Goal: Task Accomplishment & Management: Complete application form

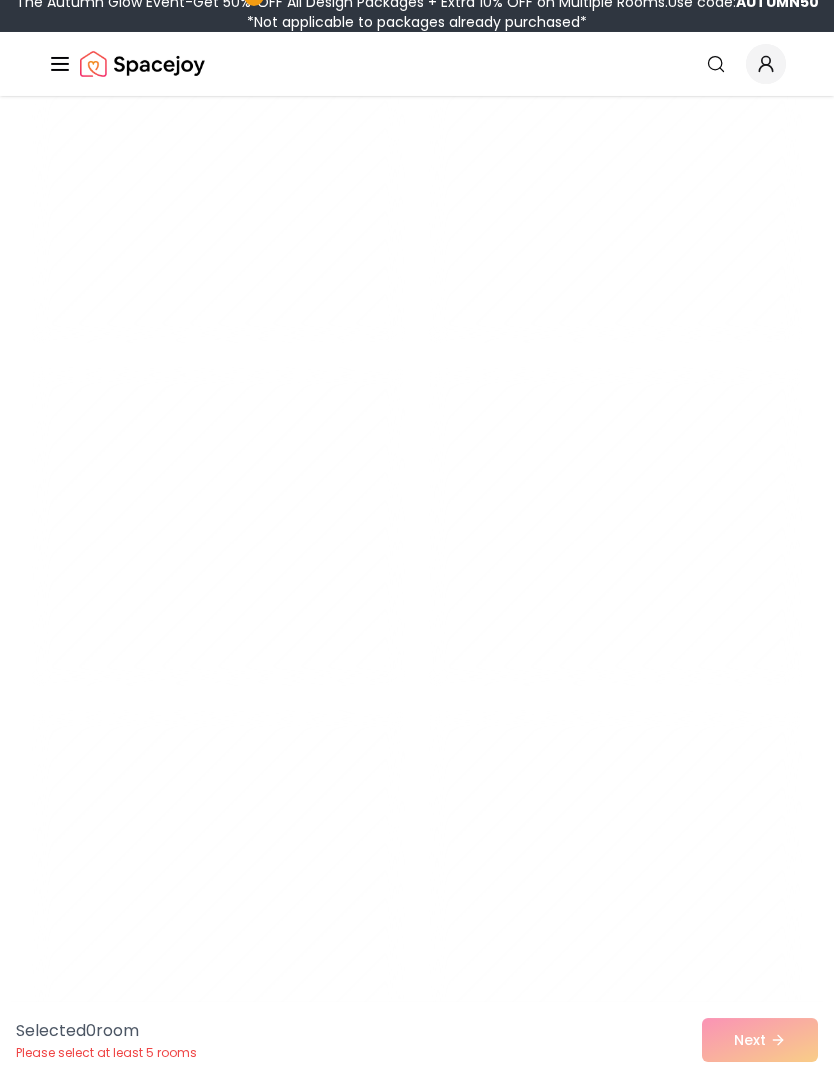
scroll to position [16504, 0]
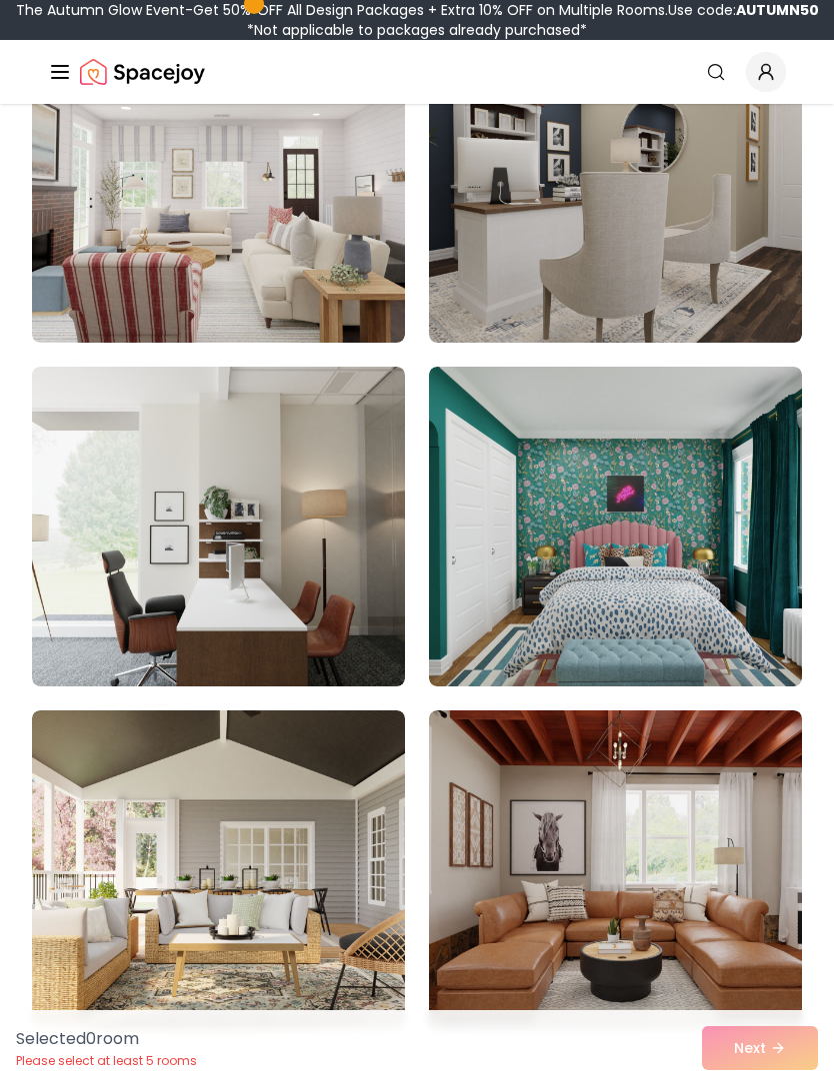
click at [306, 776] on img at bounding box center [218, 871] width 373 height 320
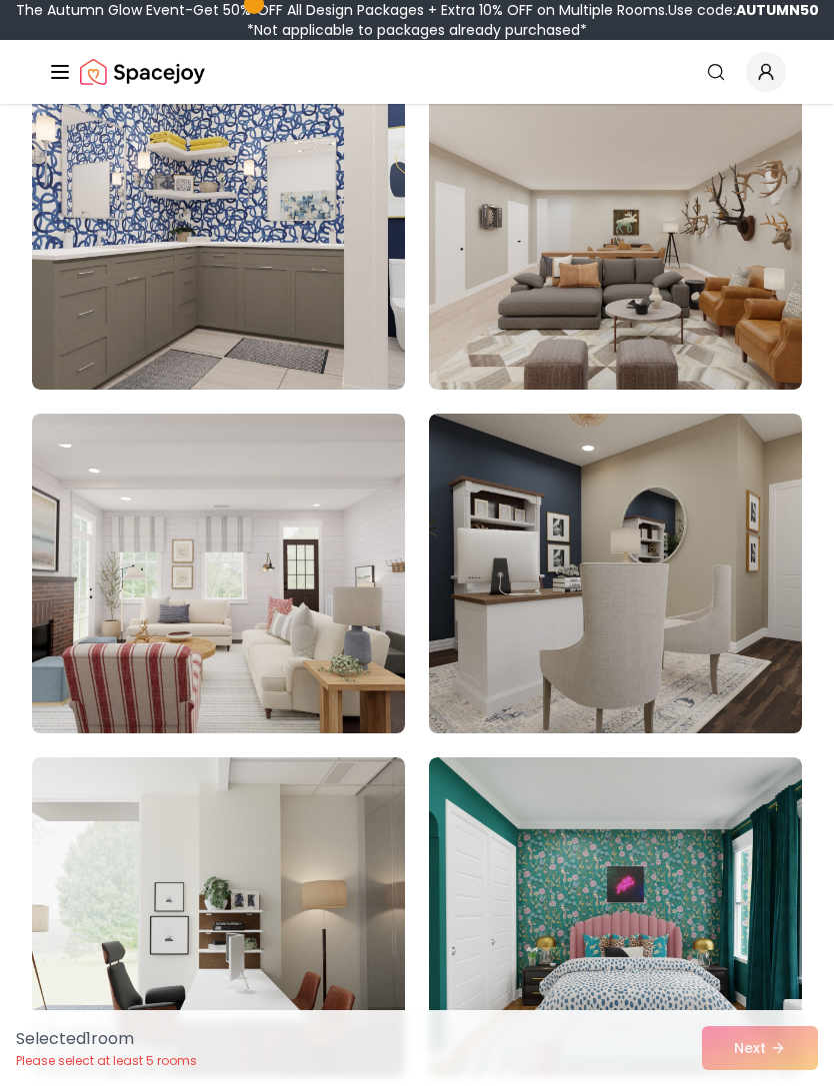
scroll to position [16107, 0]
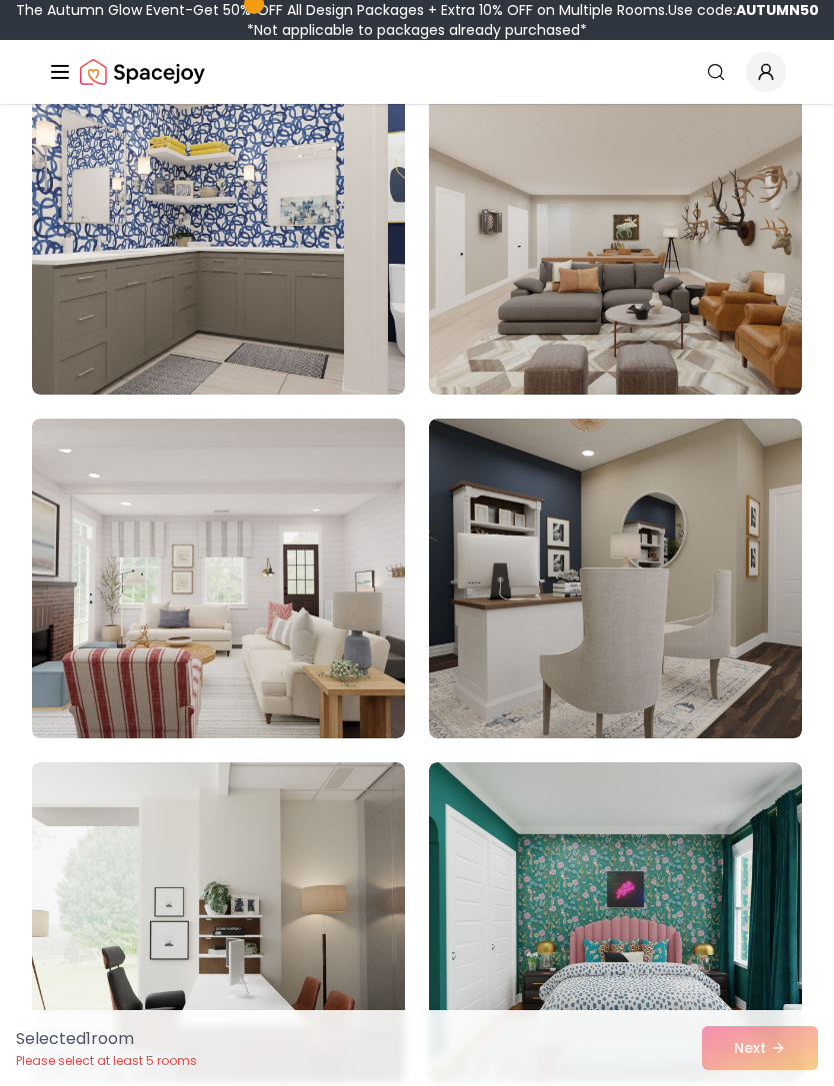
click at [737, 476] on img at bounding box center [615, 579] width 373 height 320
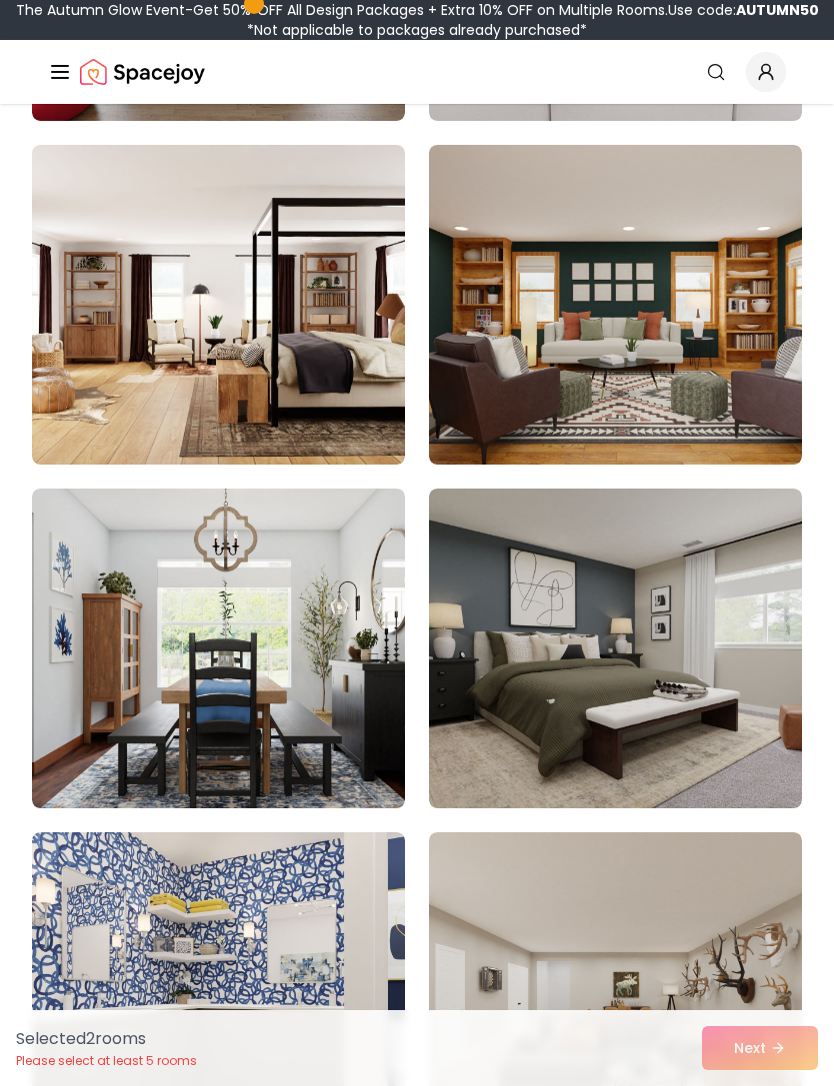
scroll to position [15165, 0]
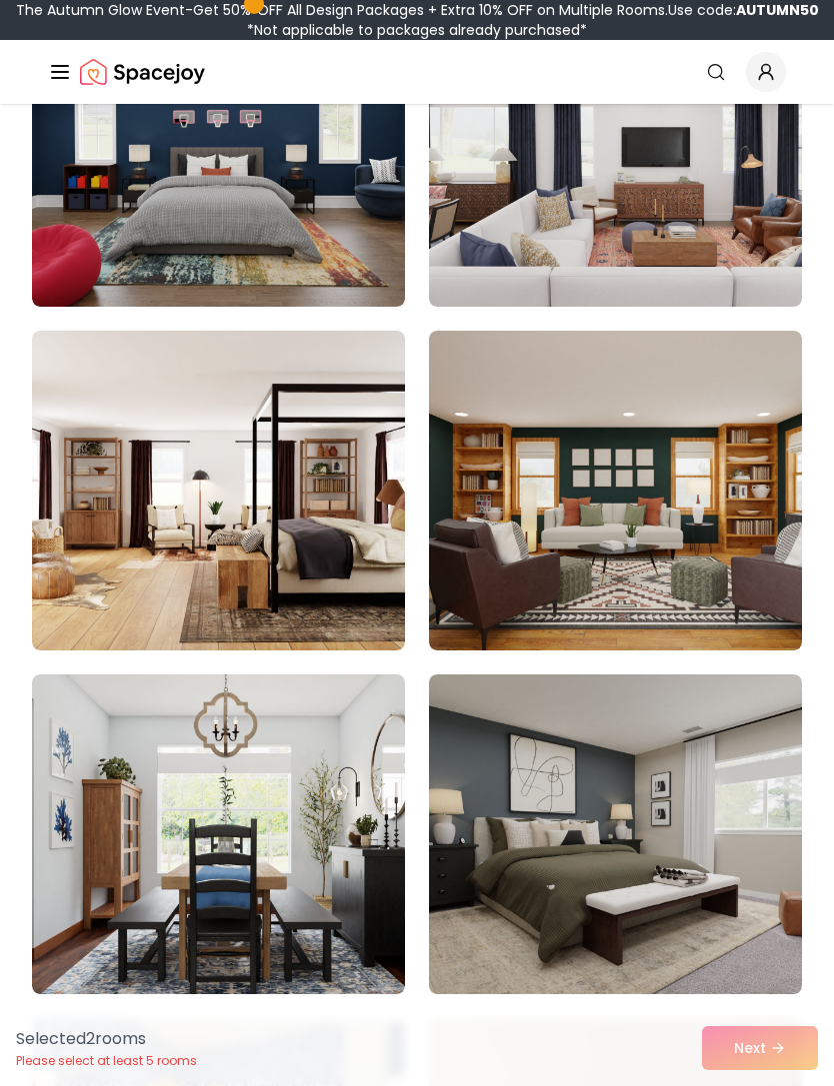
click at [670, 748] on img at bounding box center [615, 835] width 373 height 320
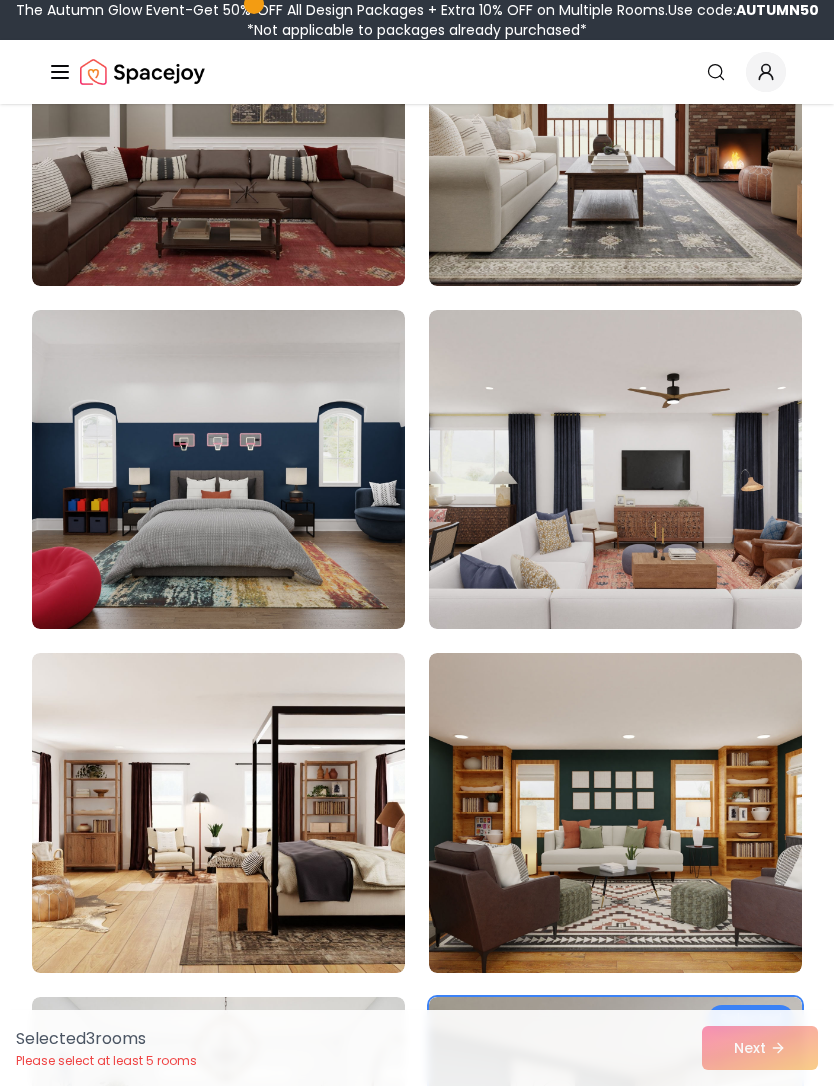
scroll to position [14835, 0]
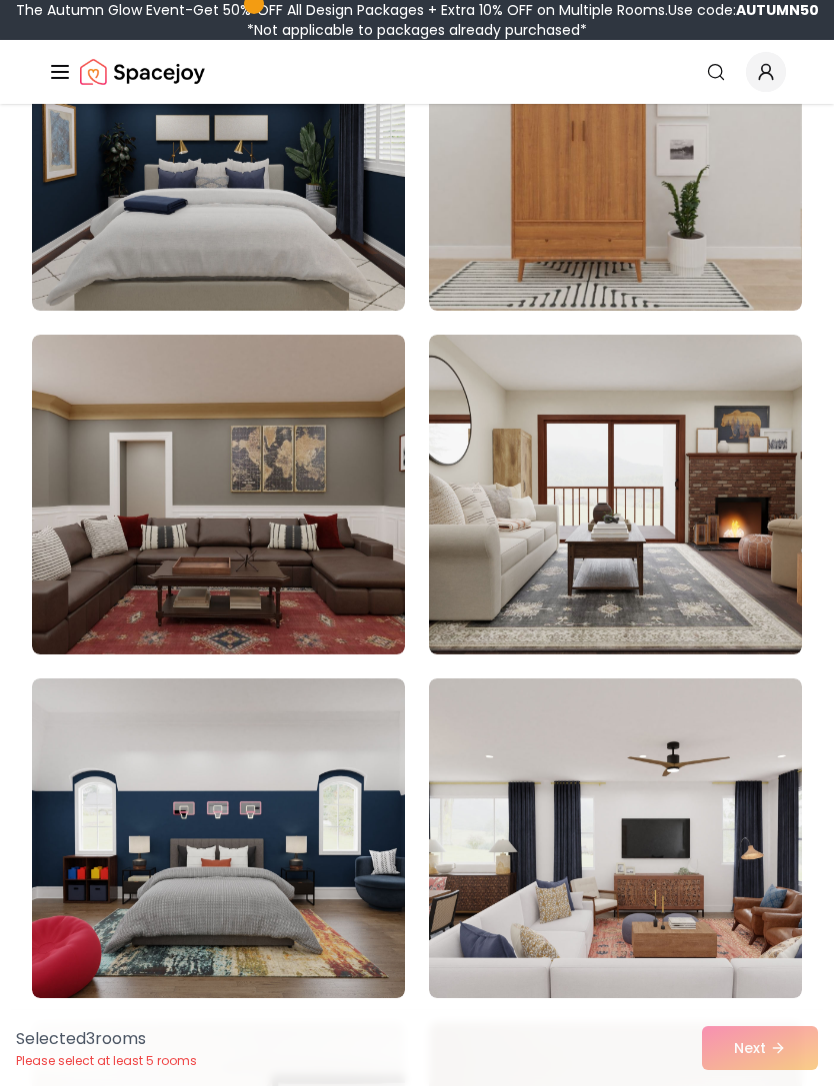
click at [664, 493] on img at bounding box center [615, 495] width 373 height 320
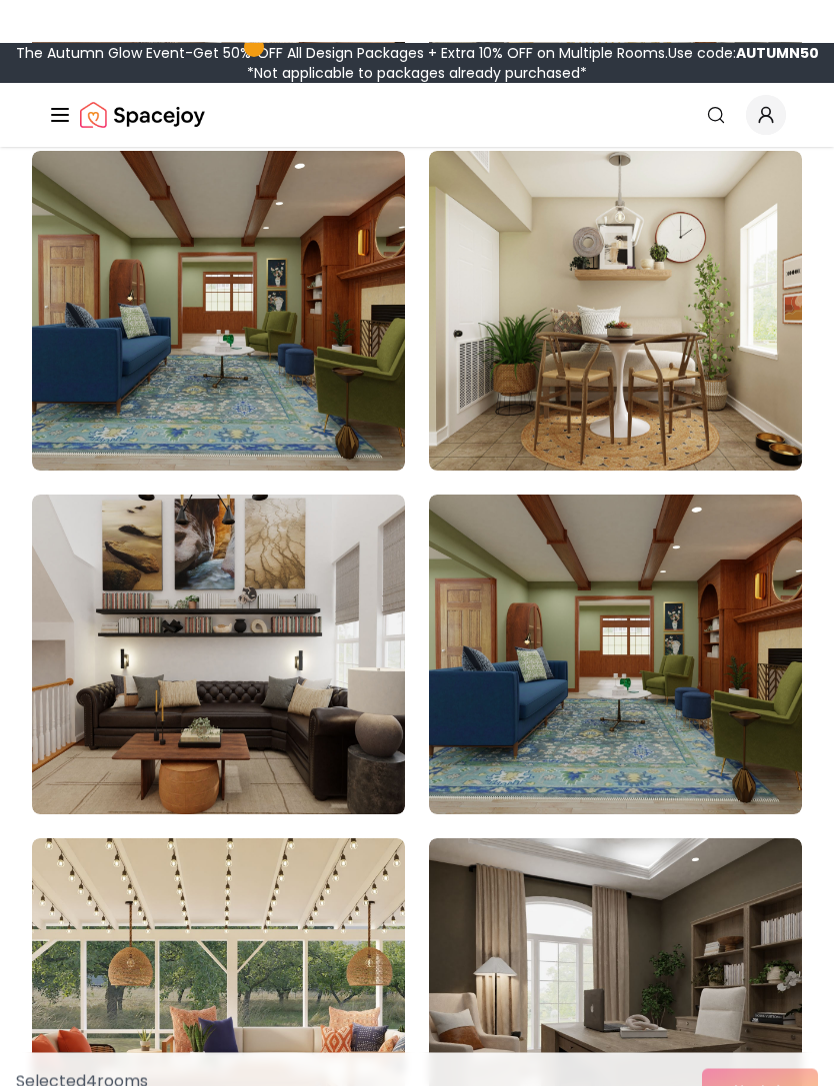
scroll to position [12587, 0]
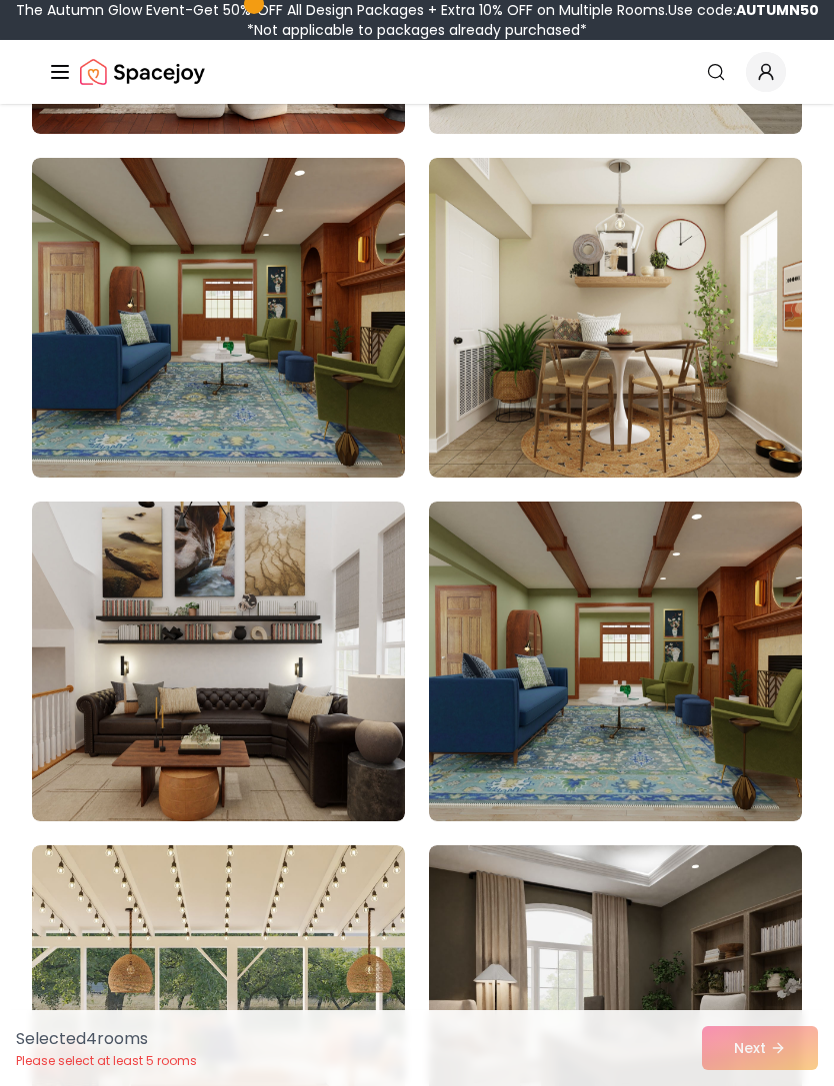
click at [246, 718] on img at bounding box center [218, 662] width 373 height 320
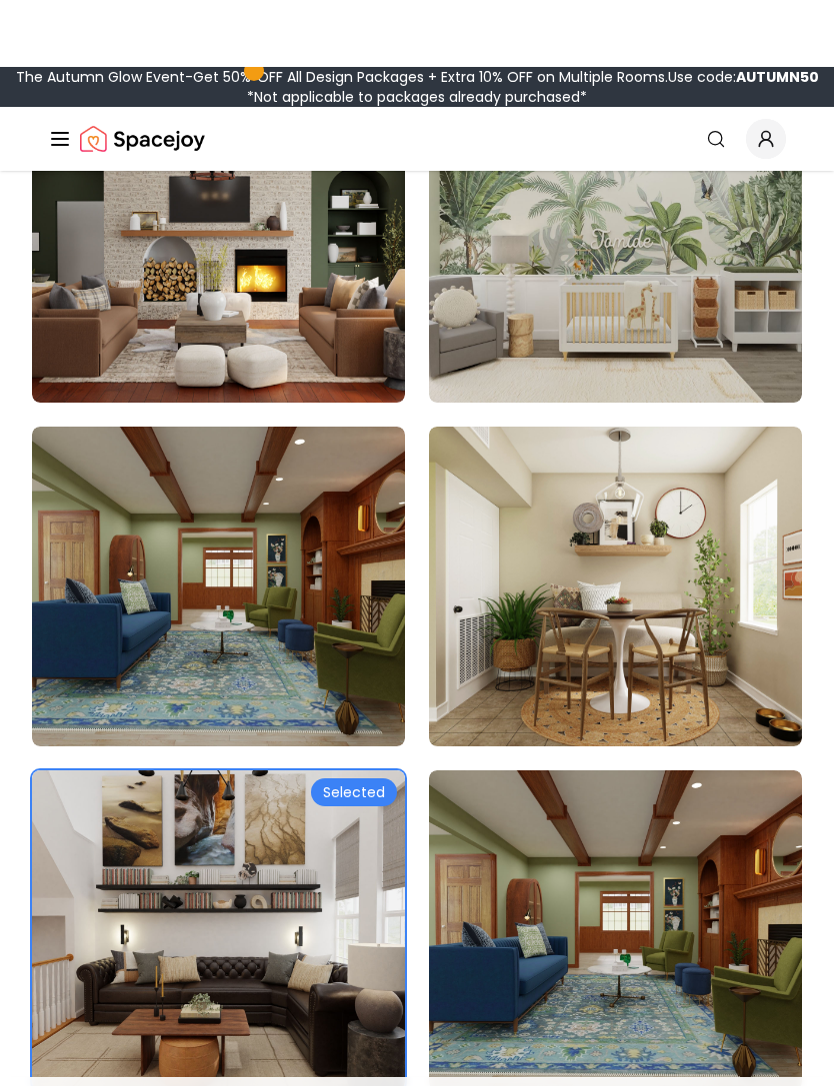
scroll to position [12180, 0]
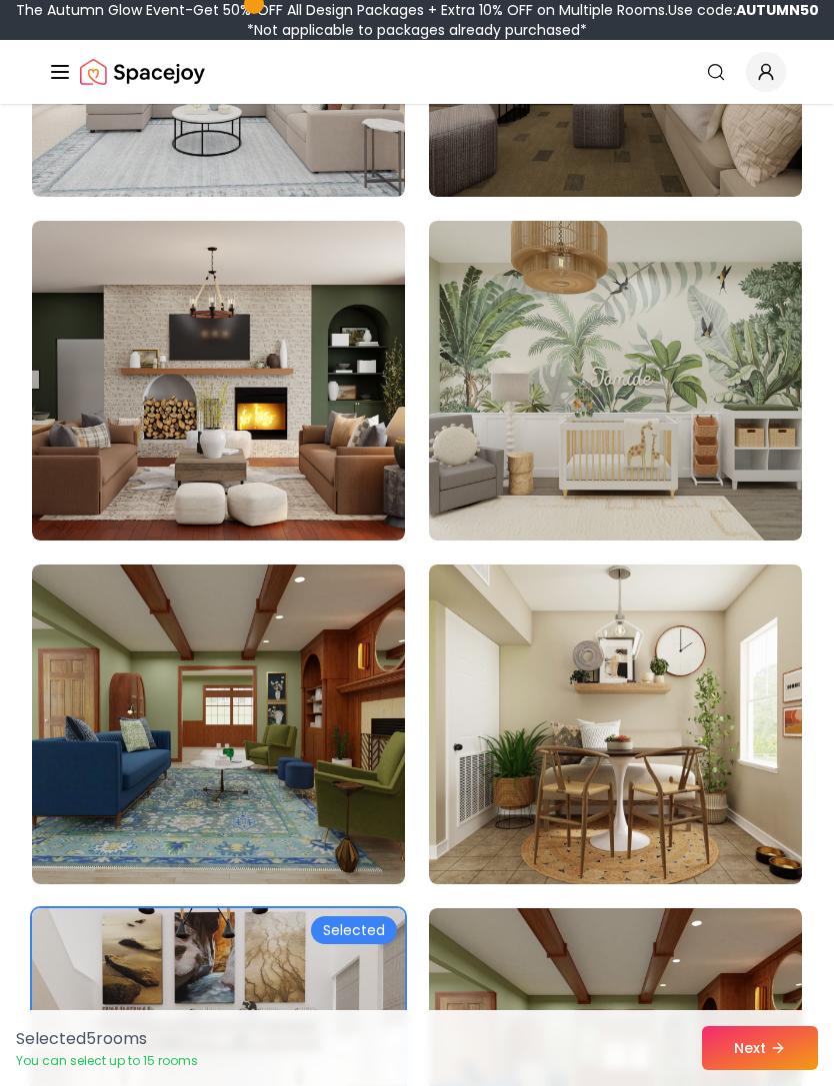
click at [675, 460] on img at bounding box center [615, 381] width 373 height 320
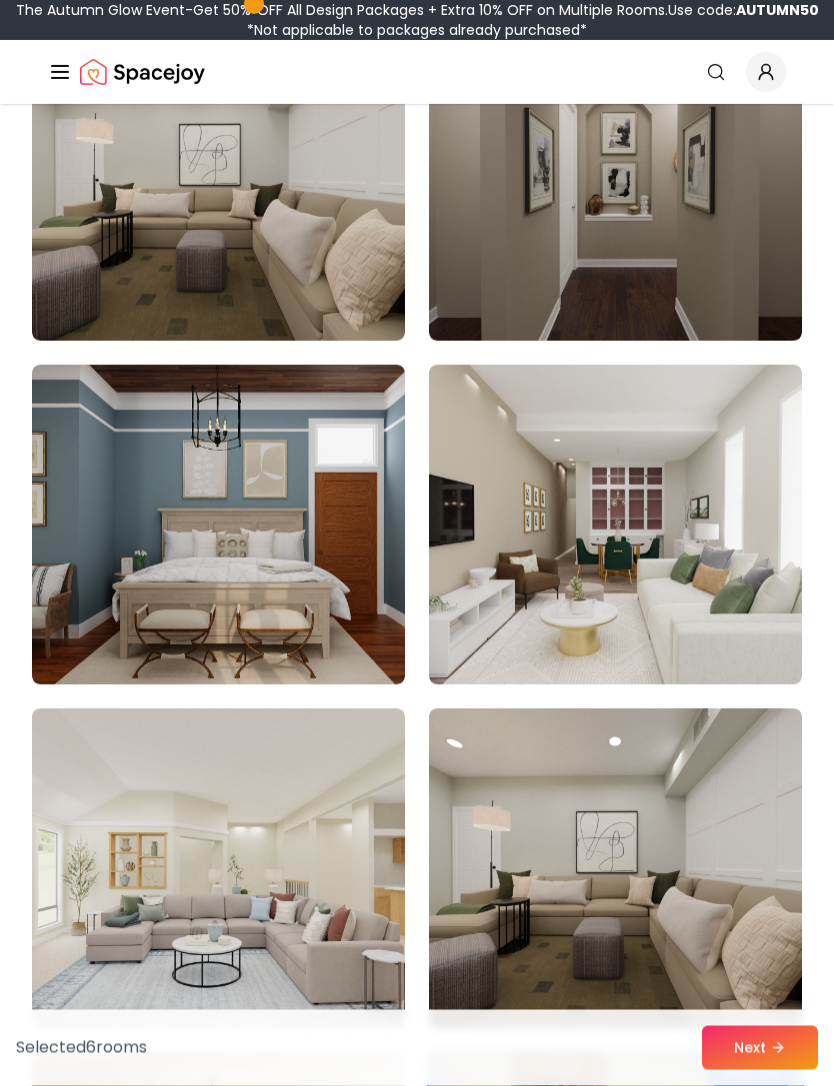
scroll to position [11333, 0]
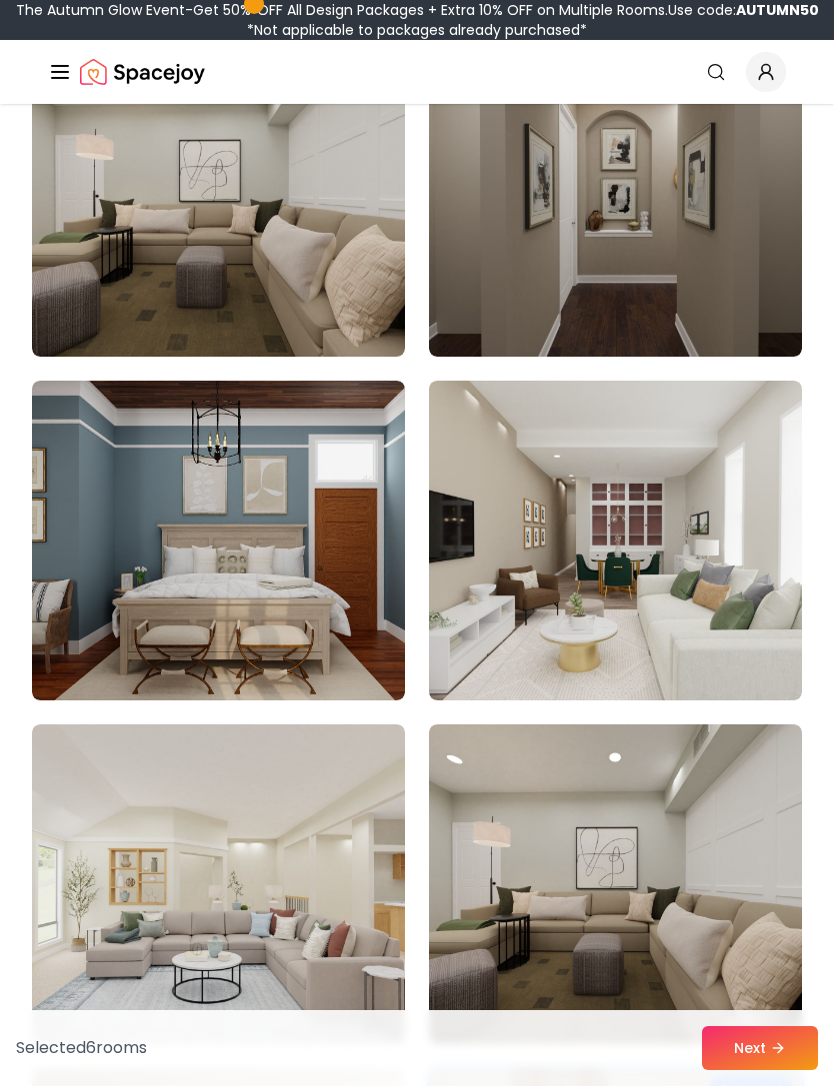
click at [258, 840] on img at bounding box center [218, 885] width 373 height 320
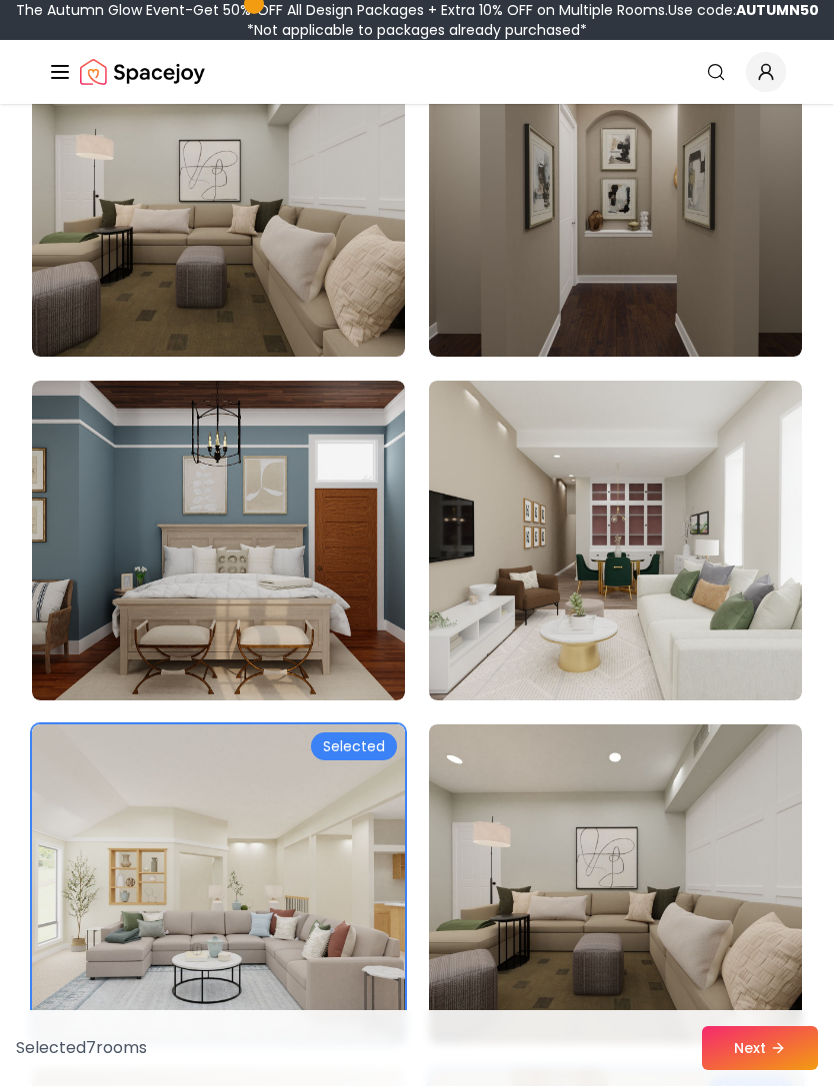
click at [286, 305] on img at bounding box center [218, 197] width 373 height 320
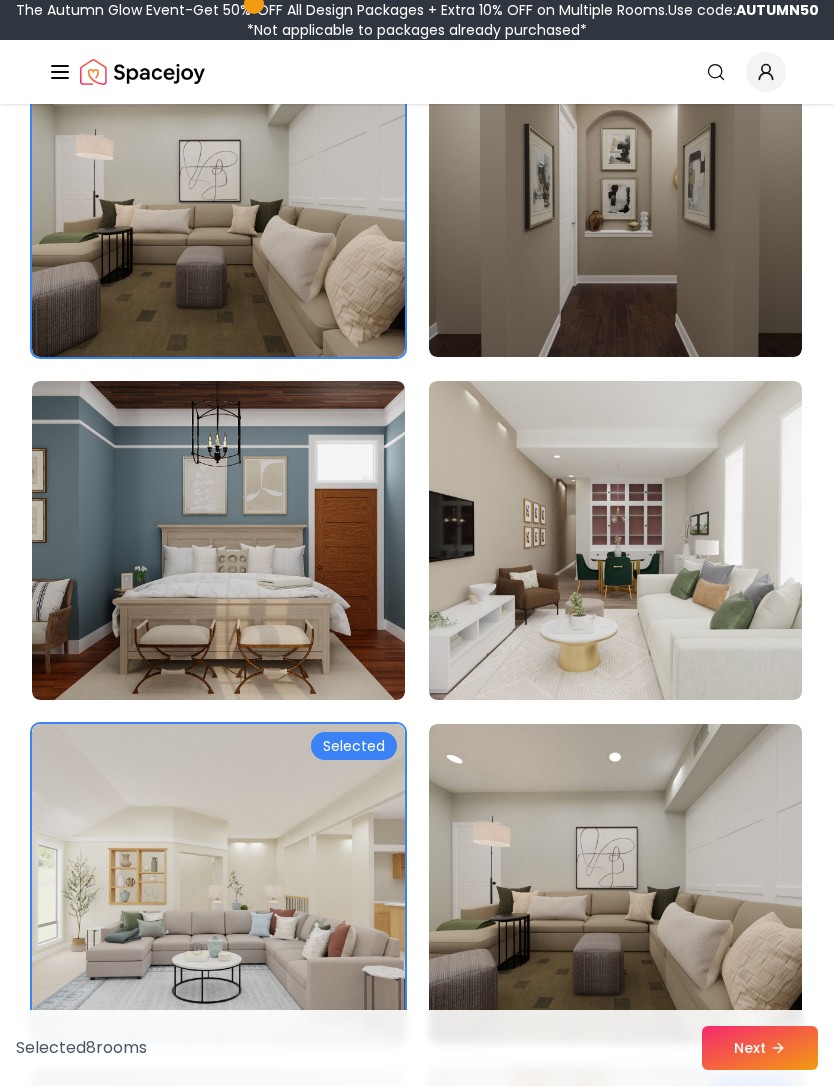
click at [282, 289] on img at bounding box center [218, 197] width 373 height 320
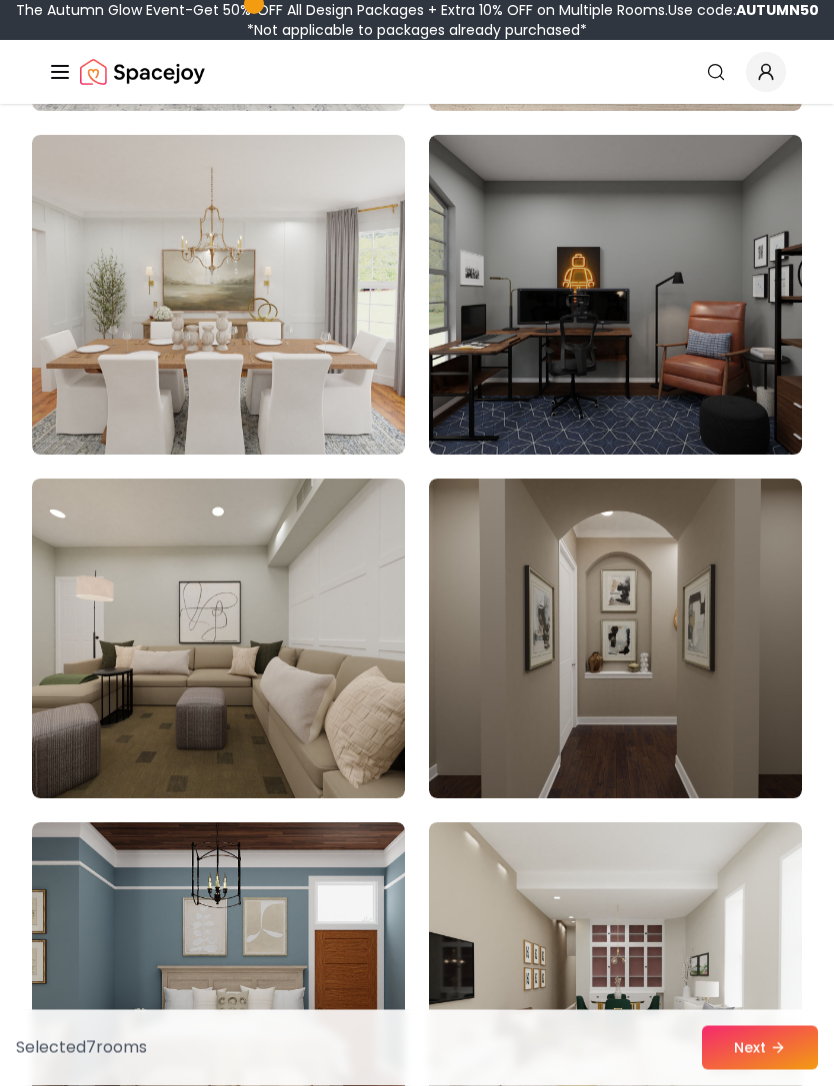
scroll to position [10757, 0]
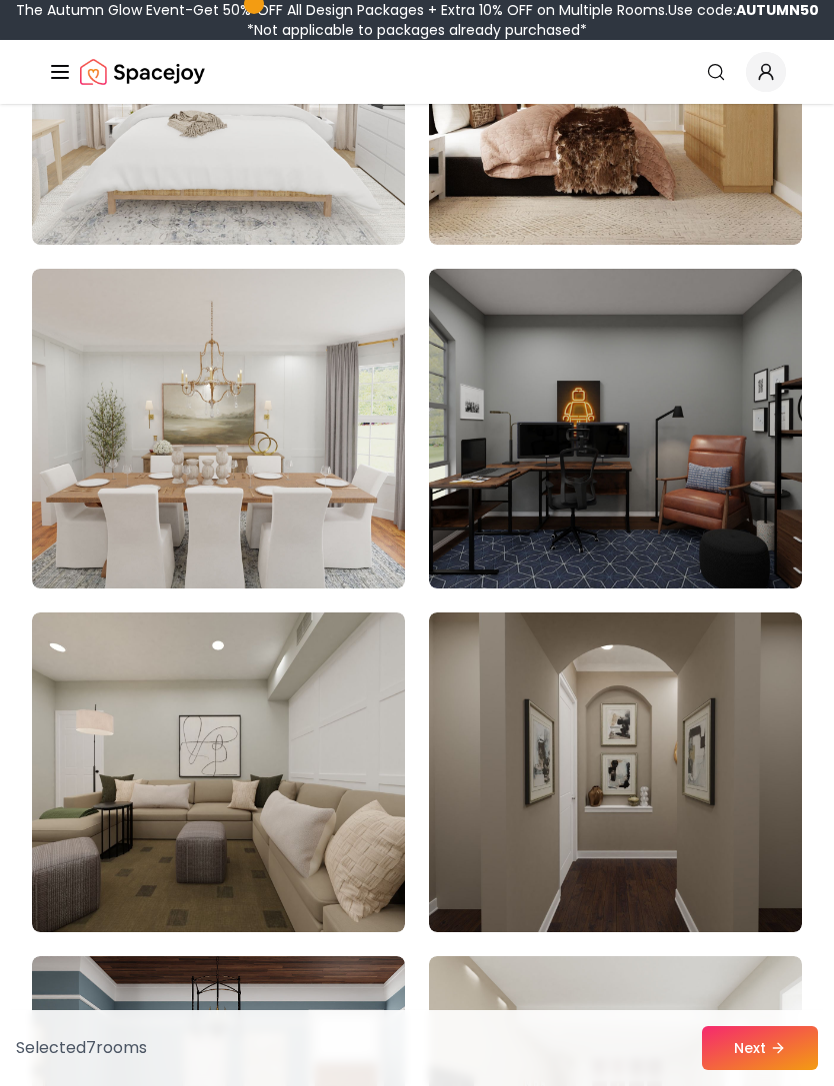
click at [270, 443] on img at bounding box center [218, 429] width 373 height 320
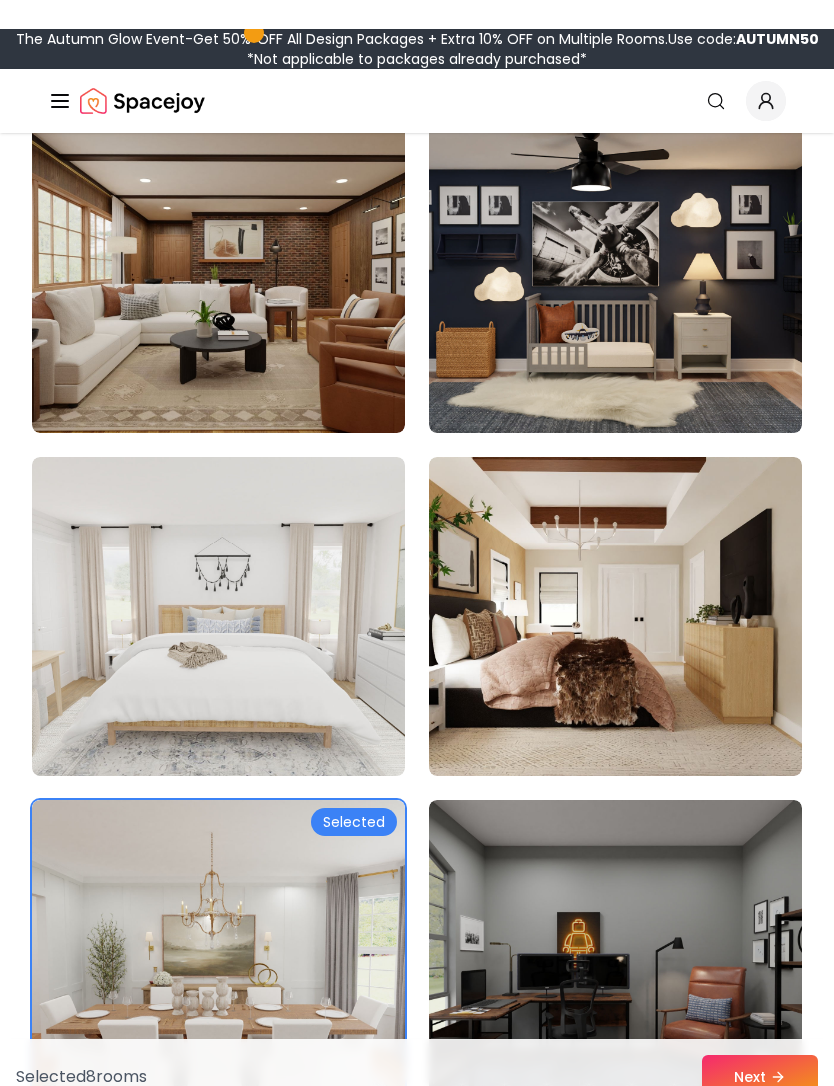
scroll to position [10222, 0]
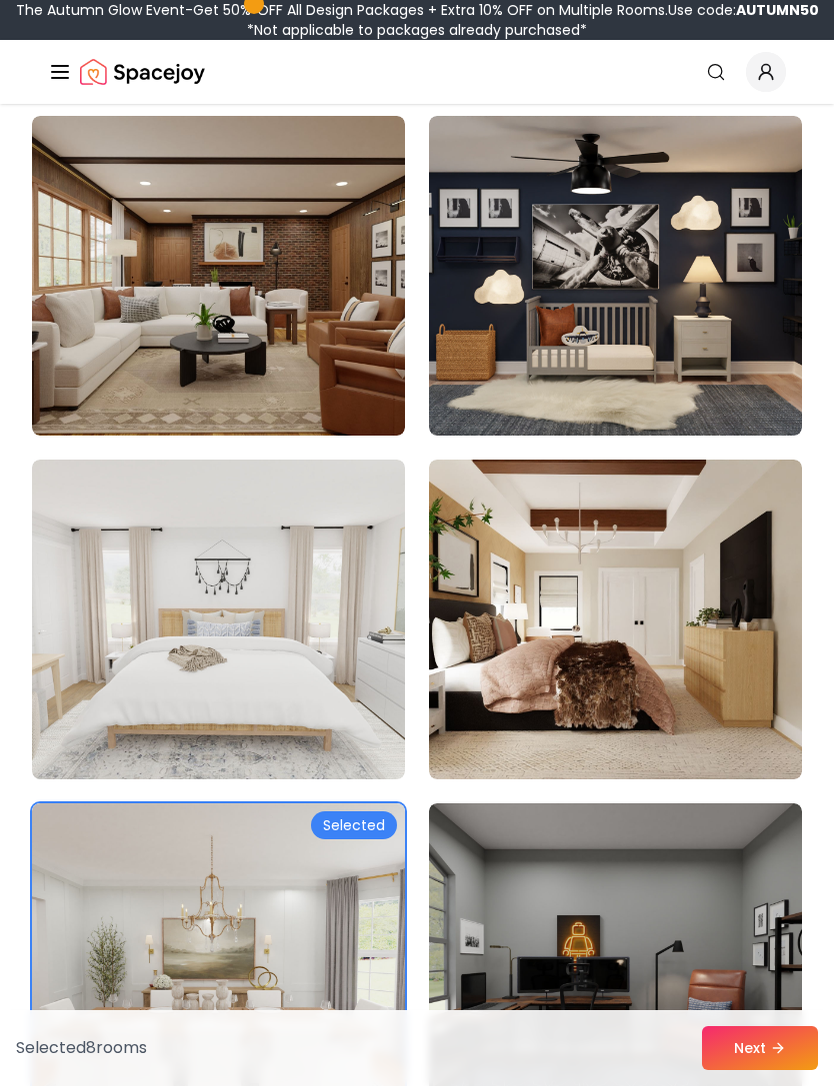
click at [599, 620] on img at bounding box center [615, 620] width 373 height 320
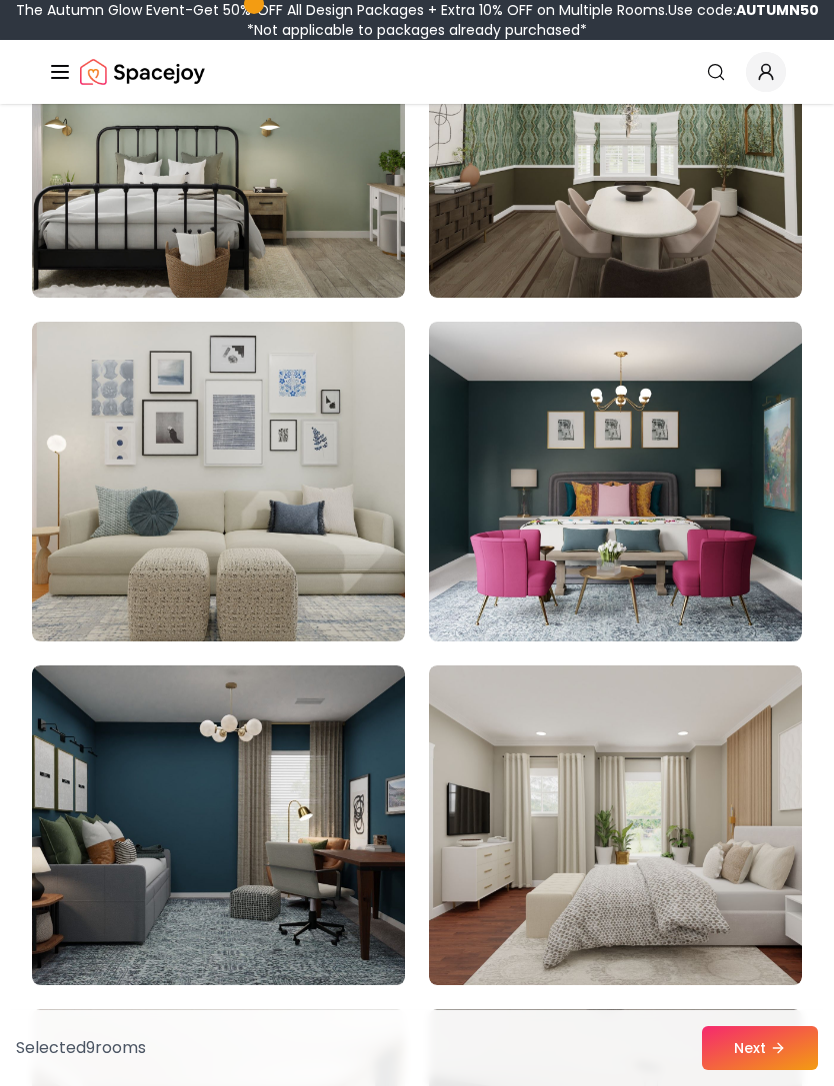
click at [499, 807] on img at bounding box center [615, 826] width 373 height 320
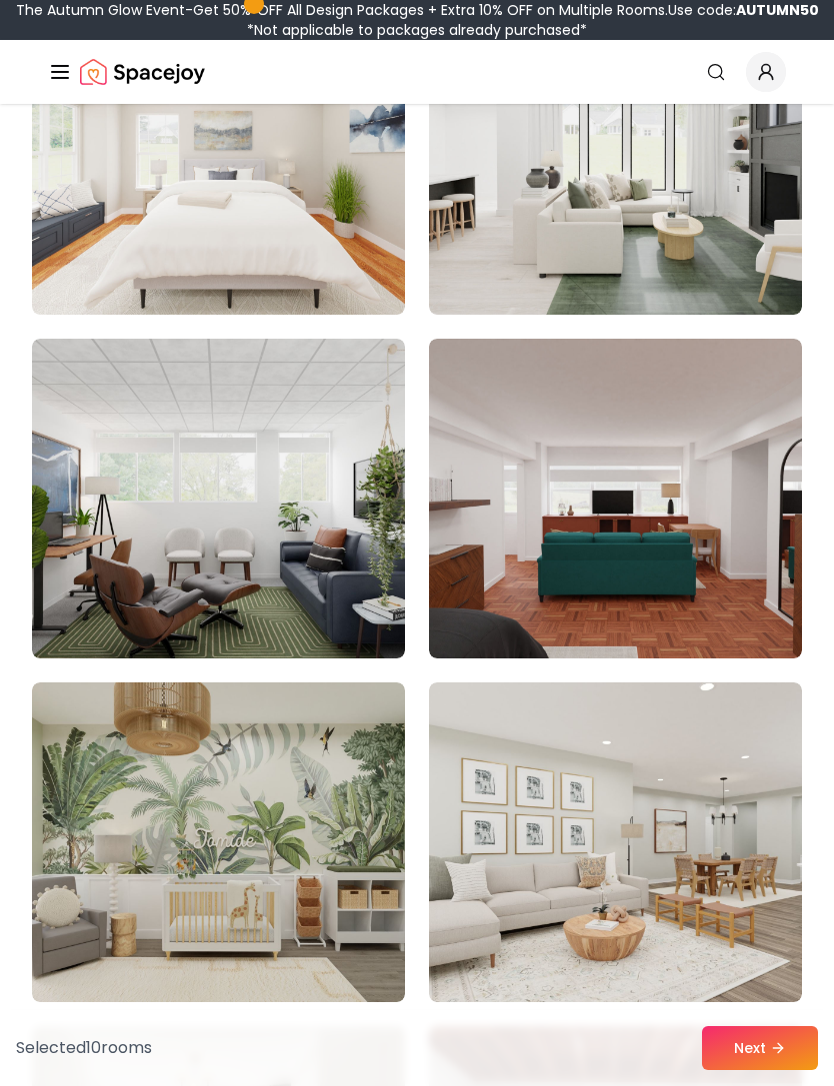
click at [584, 808] on img at bounding box center [615, 843] width 373 height 320
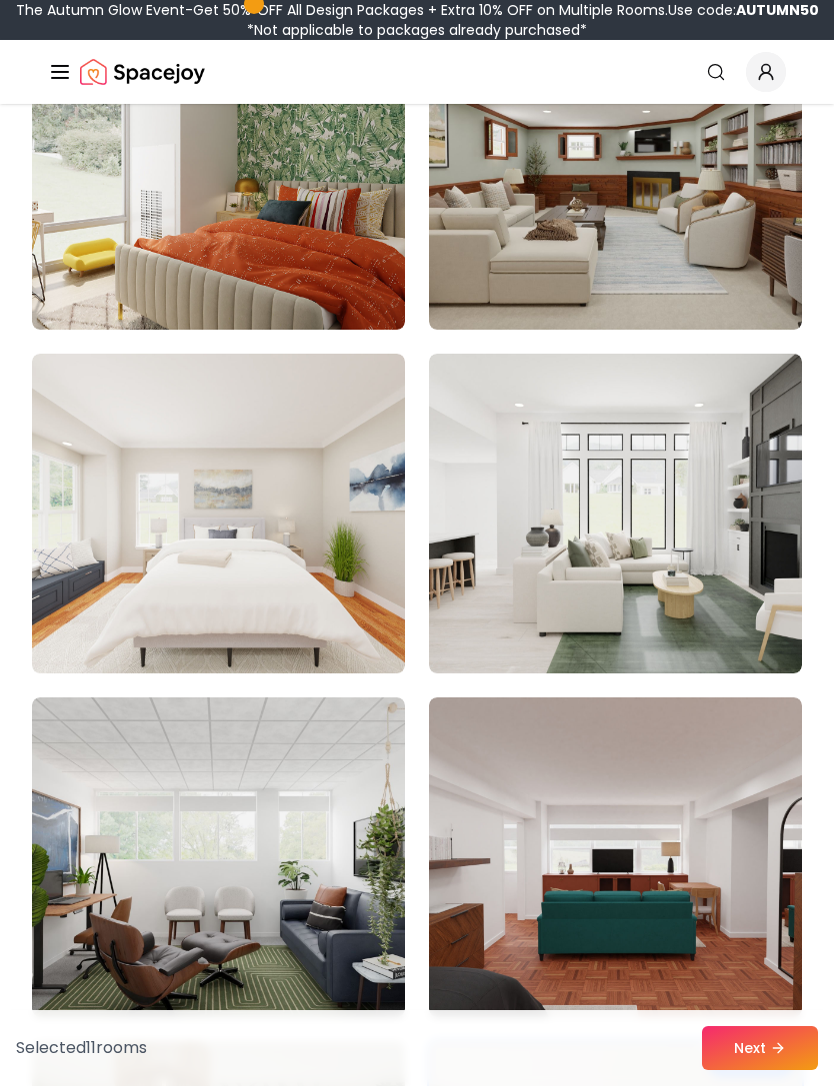
click at [623, 589] on img at bounding box center [615, 514] width 373 height 320
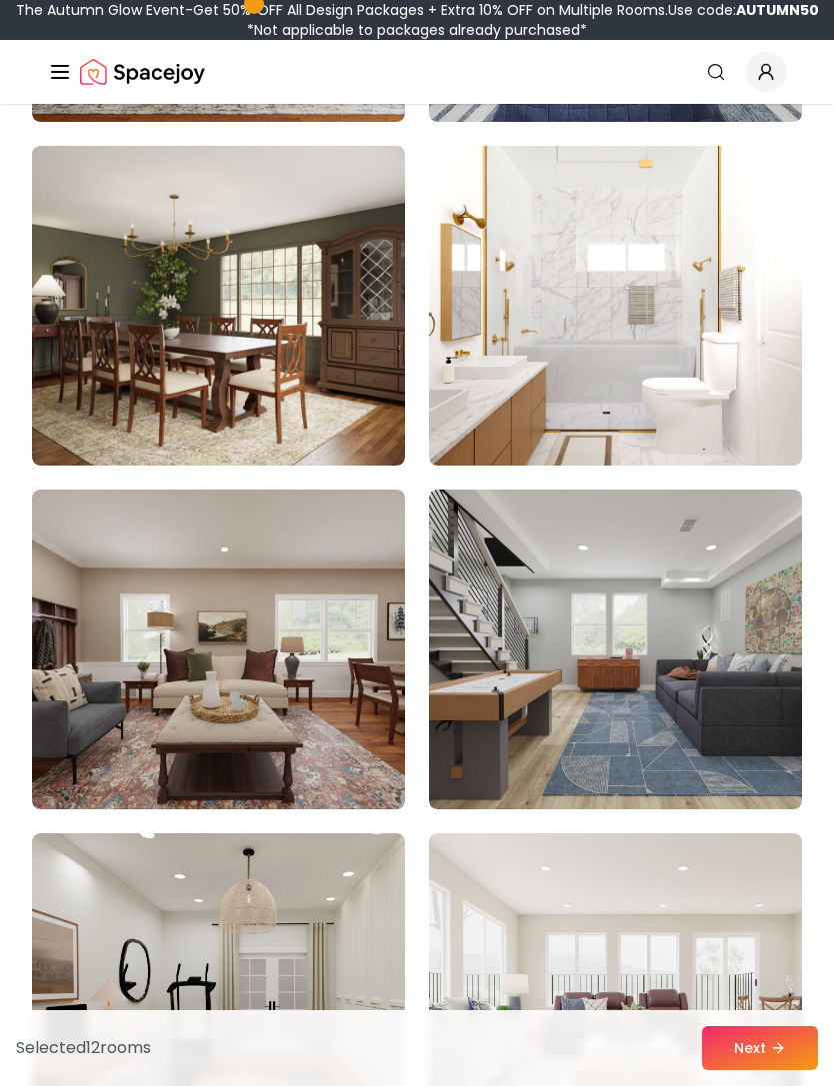
click at [237, 628] on img at bounding box center [218, 650] width 373 height 320
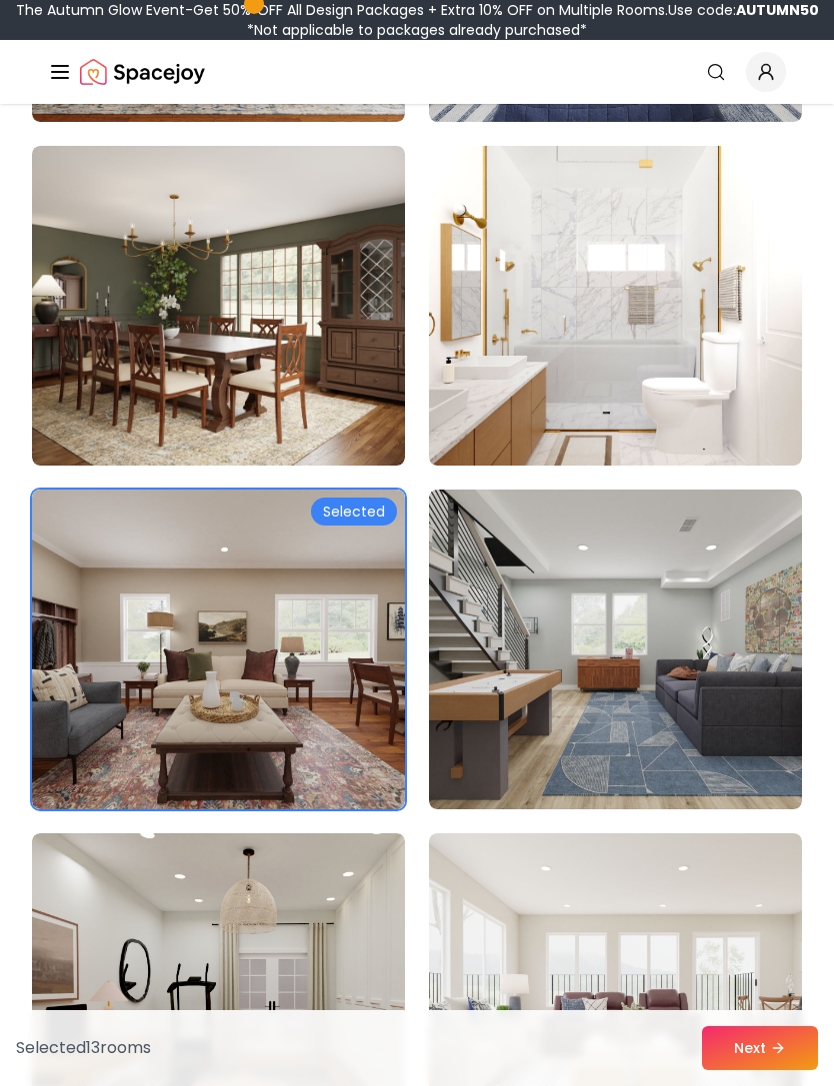
click at [524, 359] on img at bounding box center [615, 306] width 373 height 320
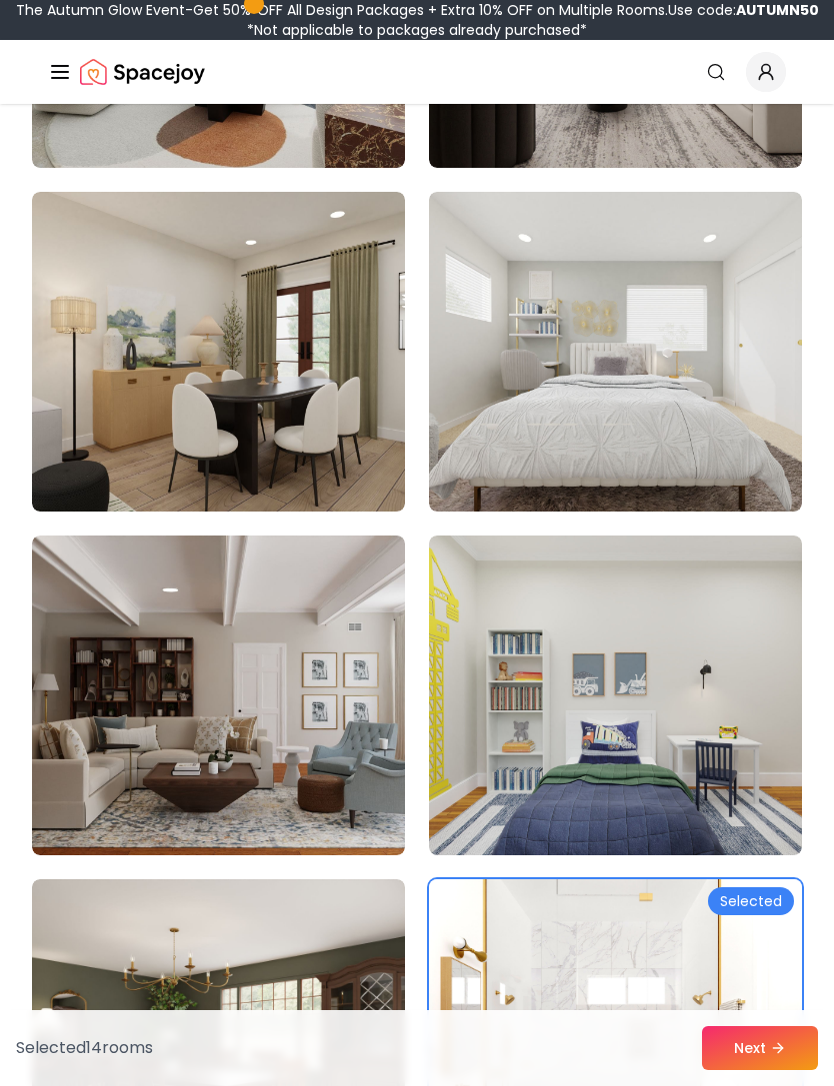
click at [256, 701] on img at bounding box center [218, 696] width 373 height 320
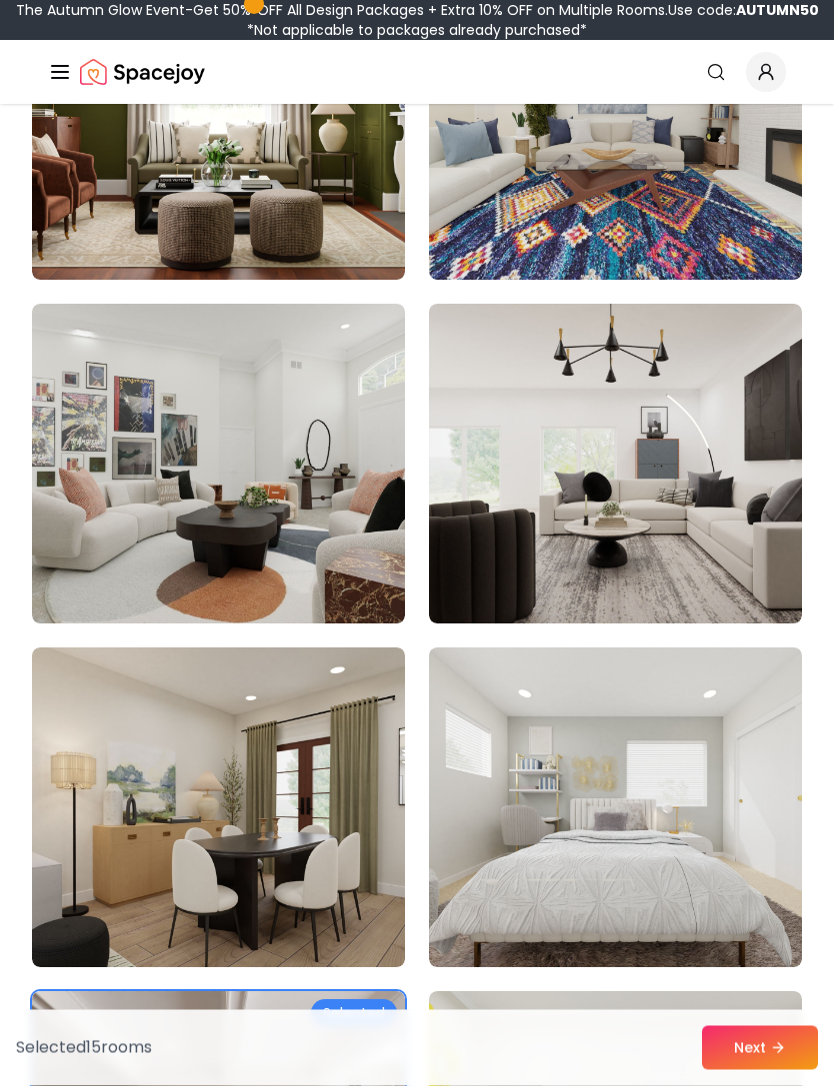
scroll to position [3502, 0]
click at [567, 575] on img at bounding box center [615, 464] width 373 height 320
click at [490, 739] on img at bounding box center [615, 808] width 373 height 320
click at [581, 519] on img at bounding box center [615, 464] width 373 height 320
click at [702, 520] on img at bounding box center [615, 464] width 373 height 320
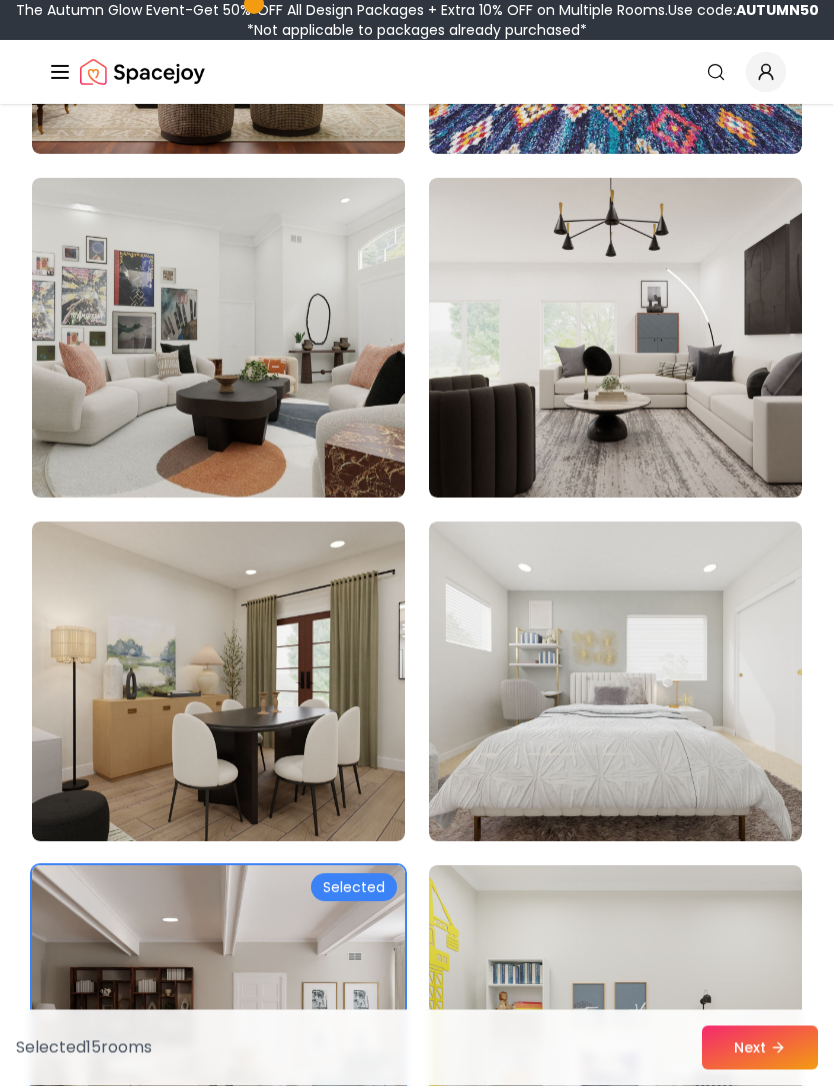
scroll to position [3628, 0]
click at [606, 613] on img at bounding box center [615, 682] width 373 height 320
click at [676, 438] on img at bounding box center [615, 338] width 373 height 320
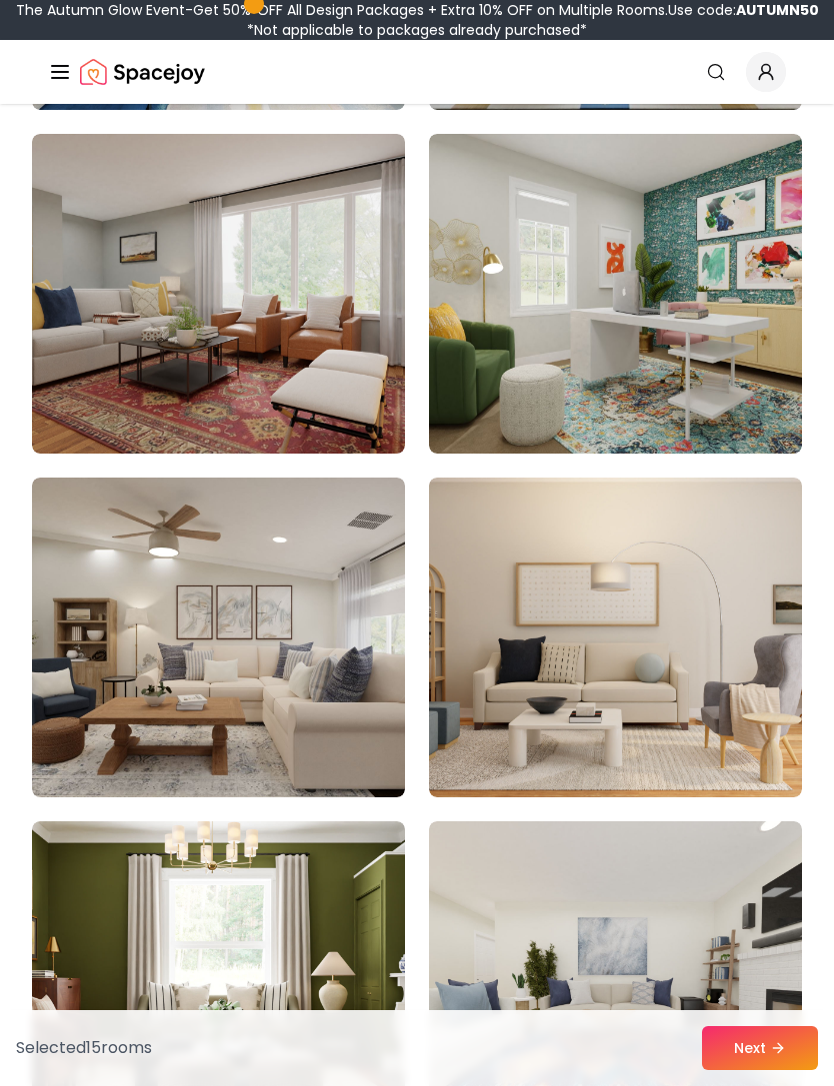
scroll to position [2640, 0]
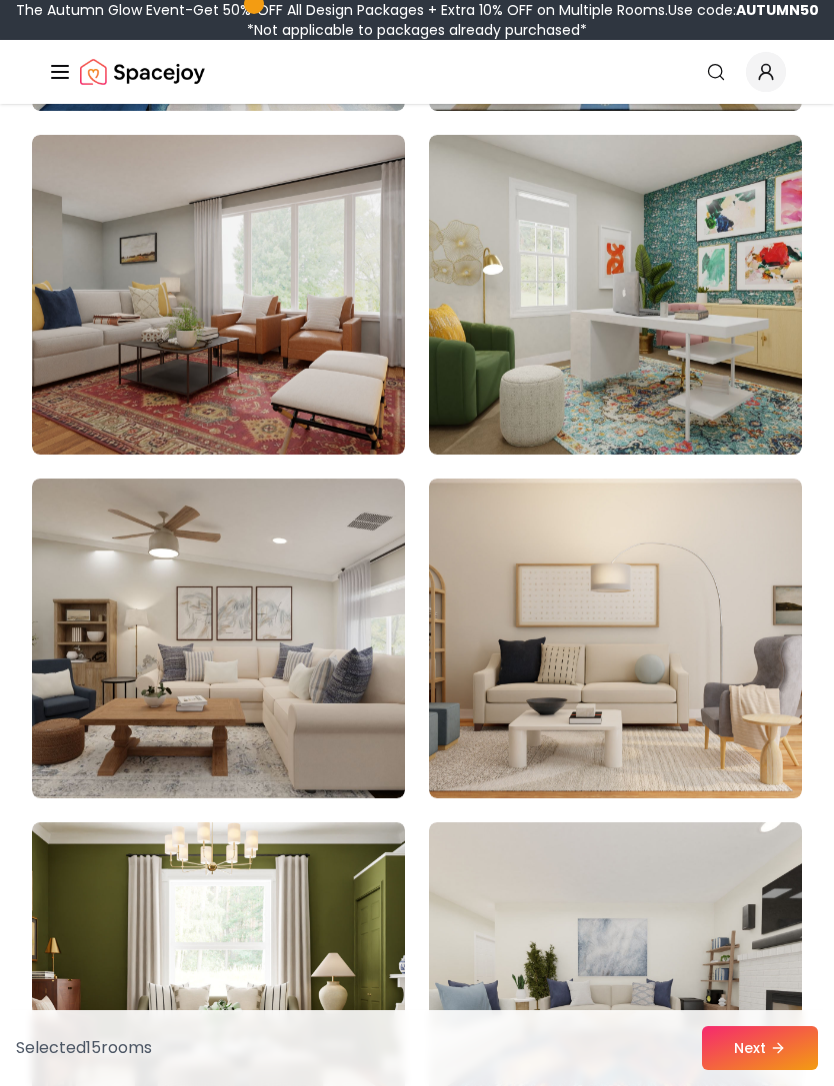
click at [327, 638] on img at bounding box center [218, 639] width 373 height 320
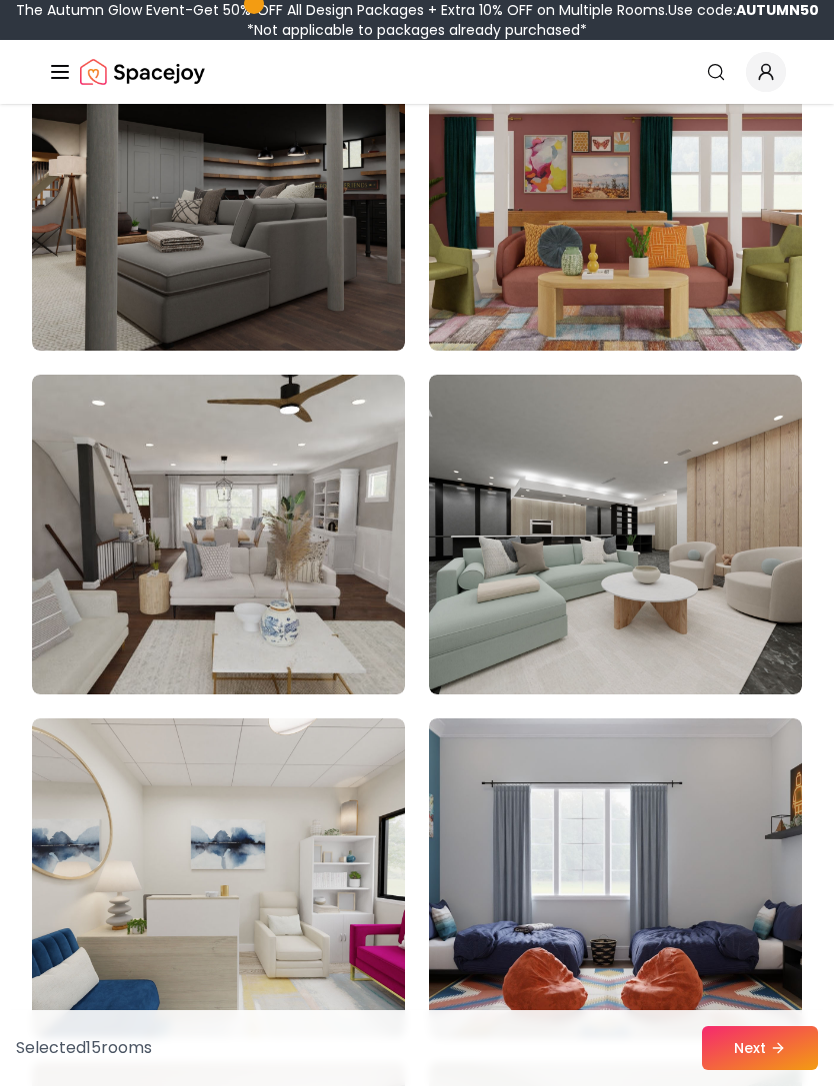
scroll to position [1711, 0]
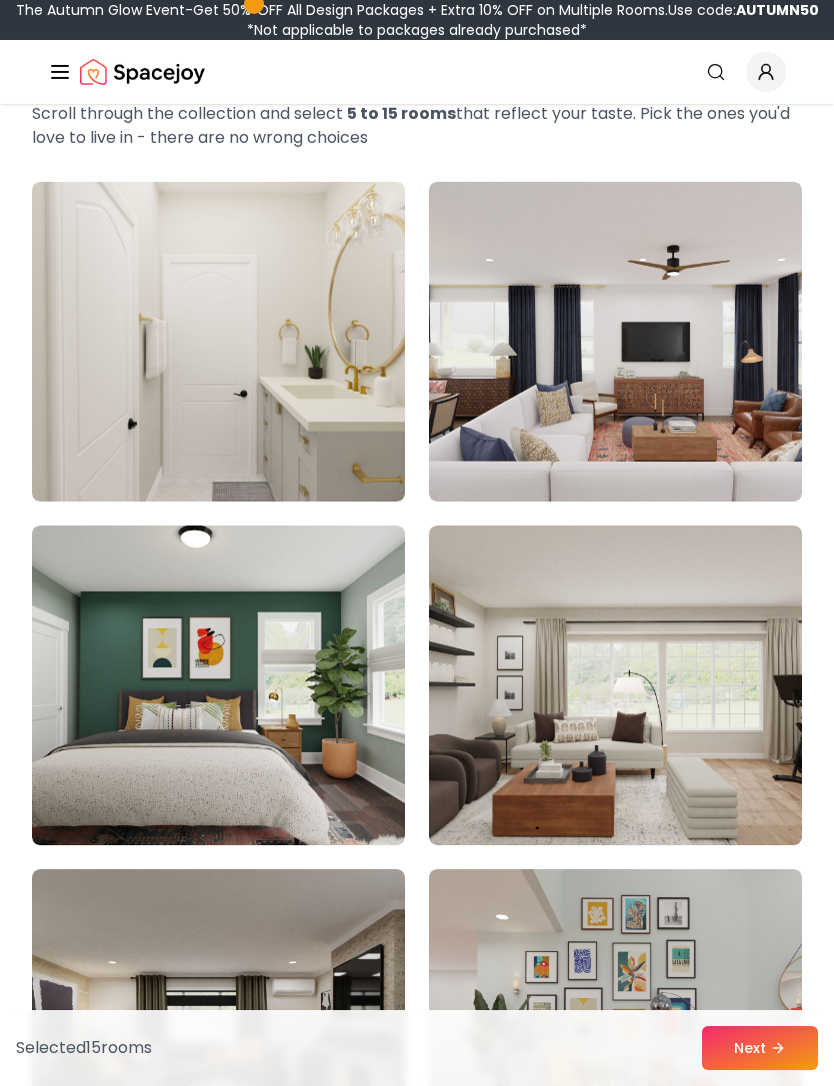
click at [624, 403] on img at bounding box center [615, 342] width 373 height 320
click at [604, 409] on img at bounding box center [615, 342] width 373 height 320
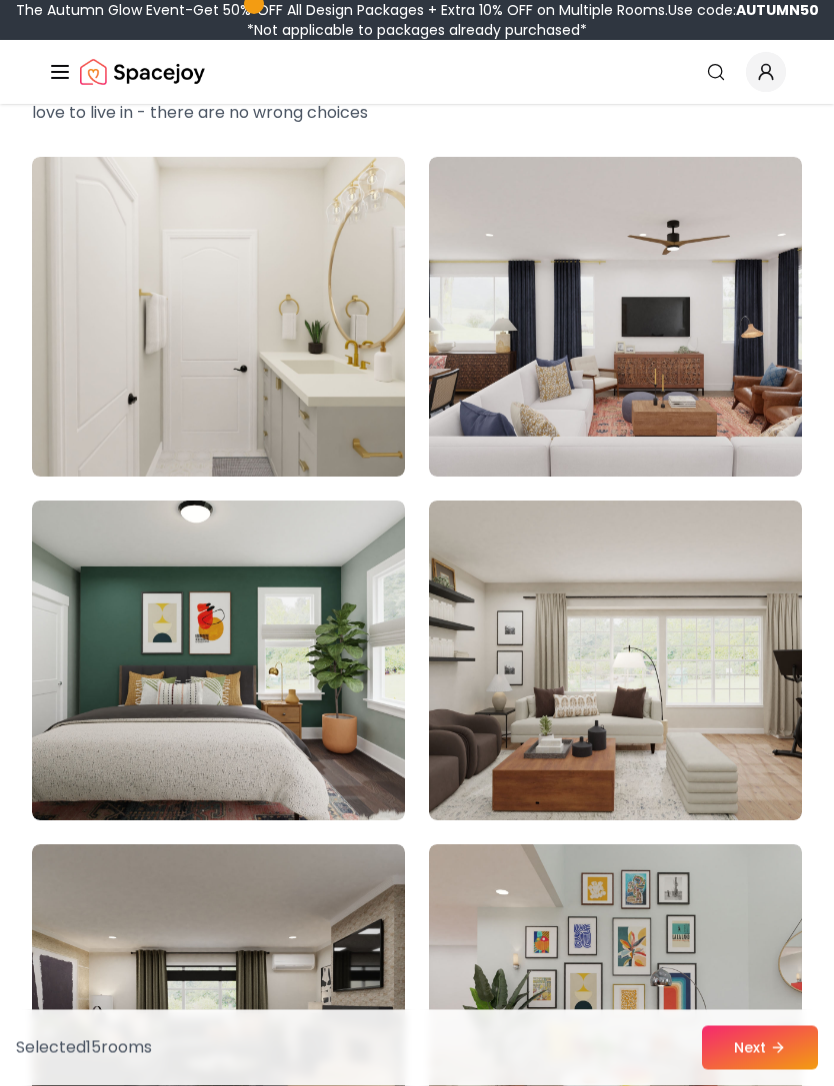
scroll to position [341, 0]
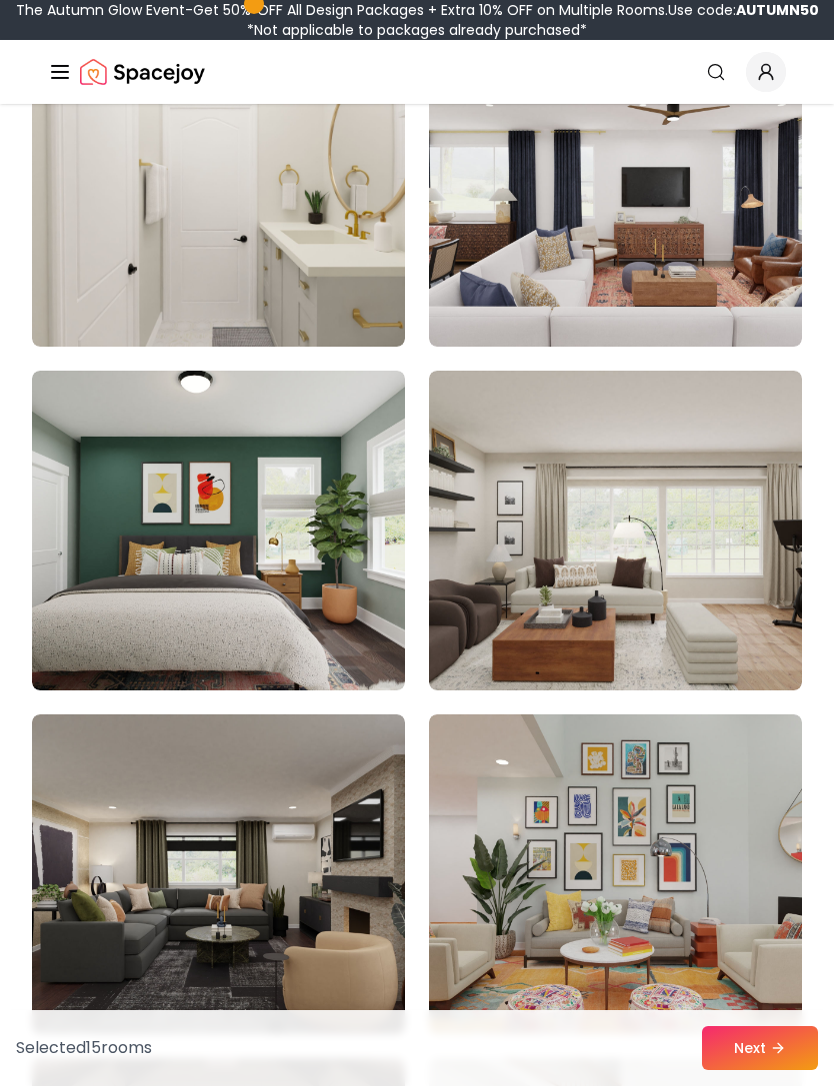
click at [306, 853] on img at bounding box center [218, 875] width 373 height 320
click at [572, 296] on img at bounding box center [615, 187] width 373 height 320
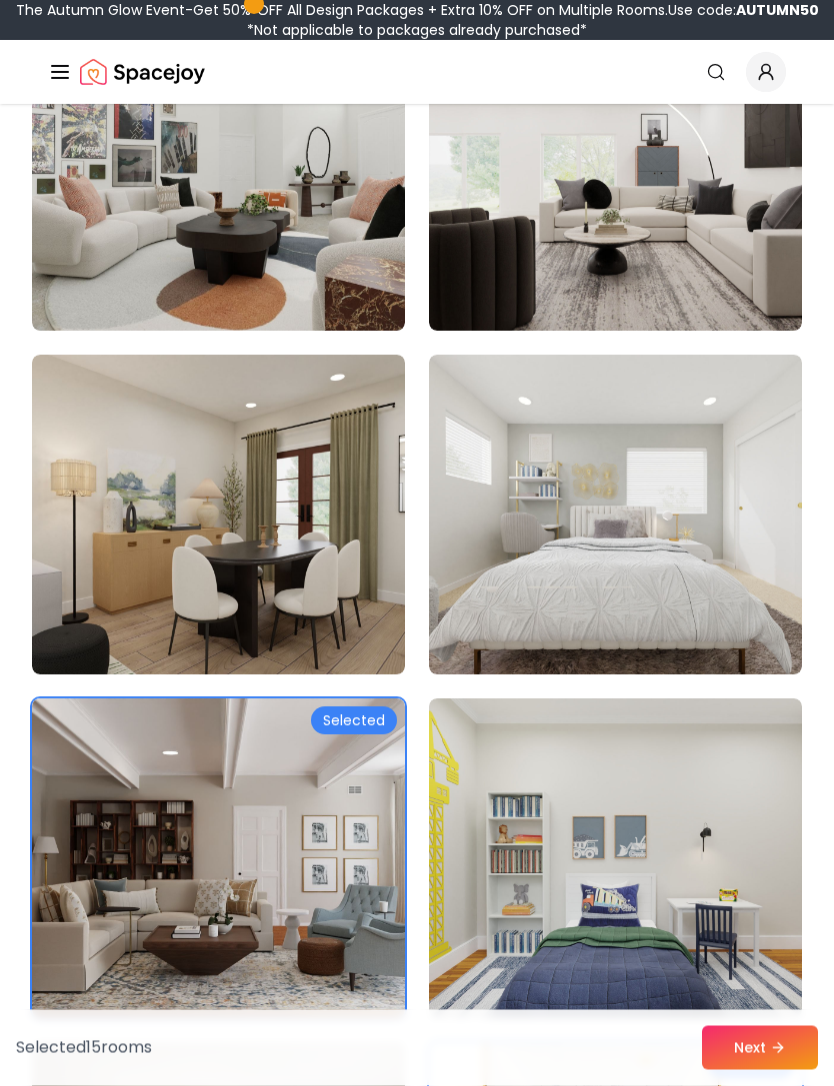
scroll to position [3812, 0]
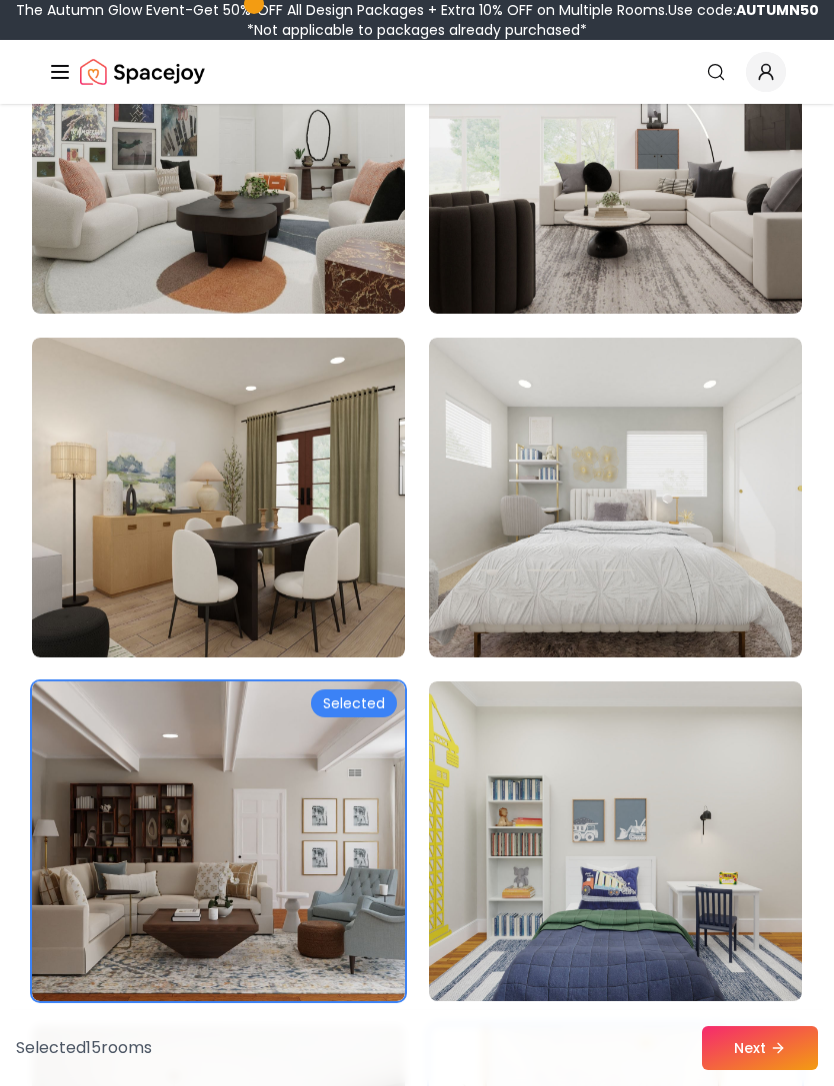
click at [774, 1056] on icon at bounding box center [778, 1048] width 16 height 16
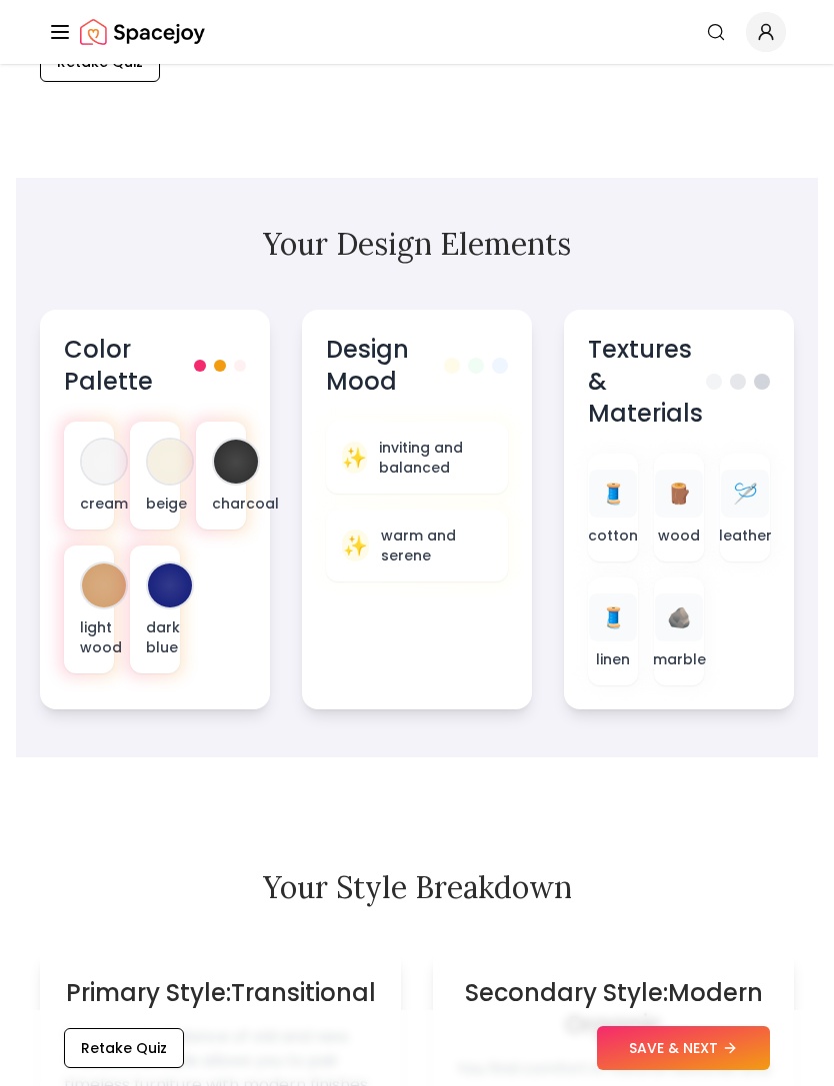
scroll to position [948, 0]
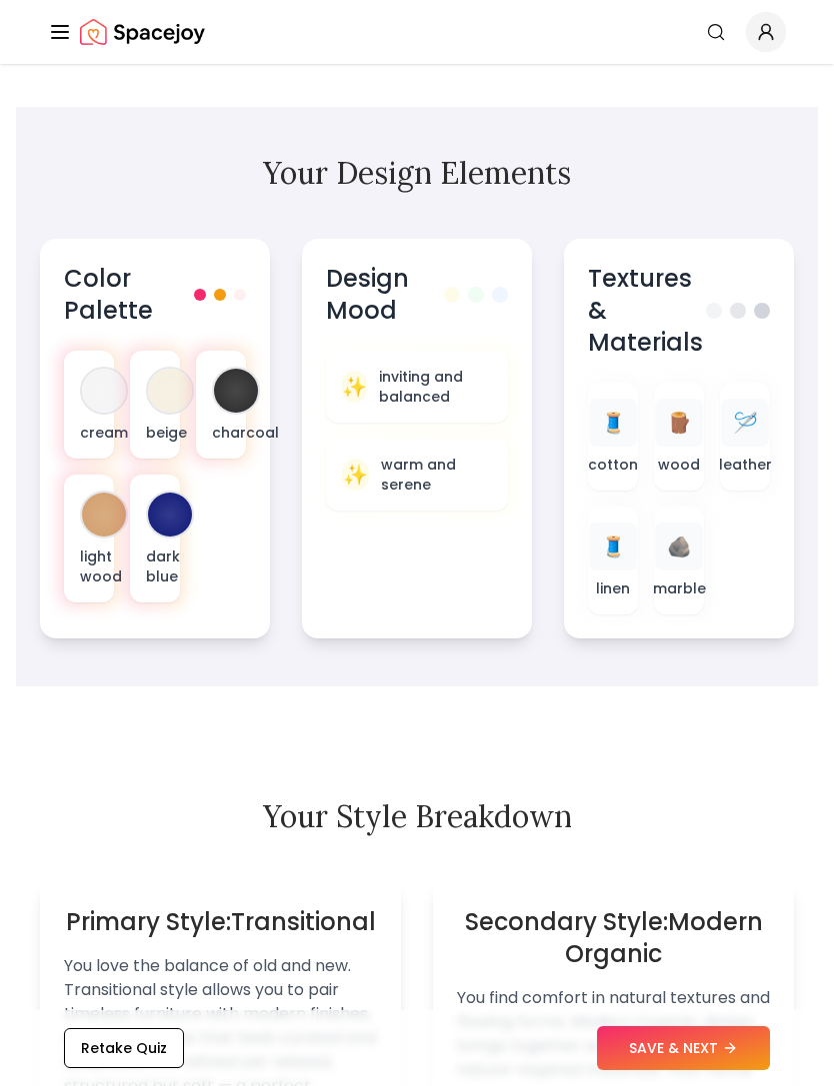
click at [157, 364] on div "beige" at bounding box center [155, 405] width 50 height 108
click at [81, 288] on h3 "Color Palette" at bounding box center [129, 295] width 130 height 64
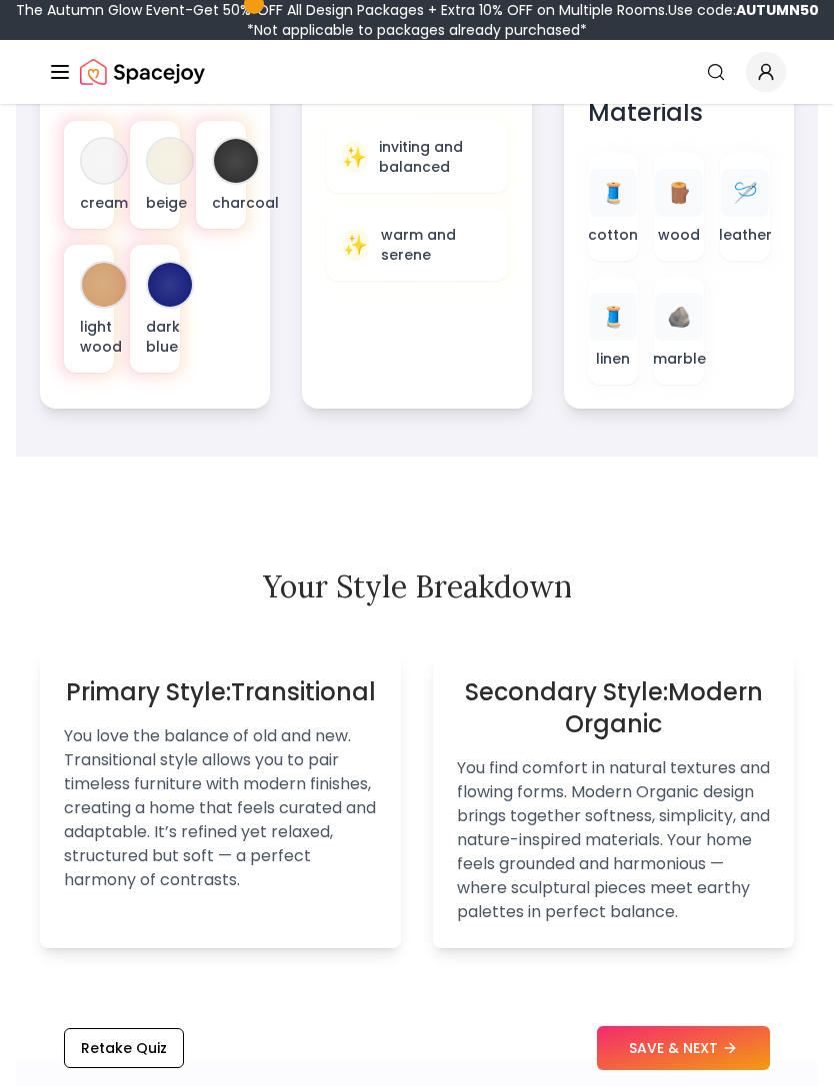
scroll to position [1217, 0]
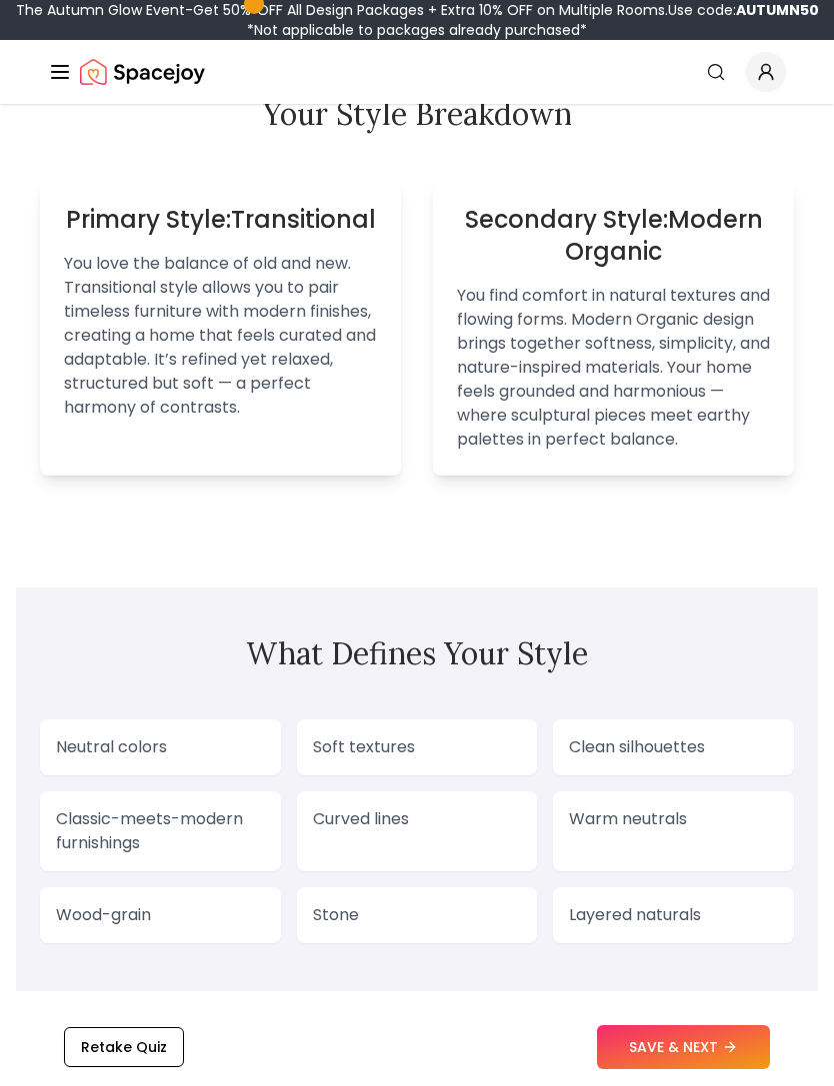
click at [707, 1070] on button "SAVE & NEXT" at bounding box center [683, 1048] width 173 height 44
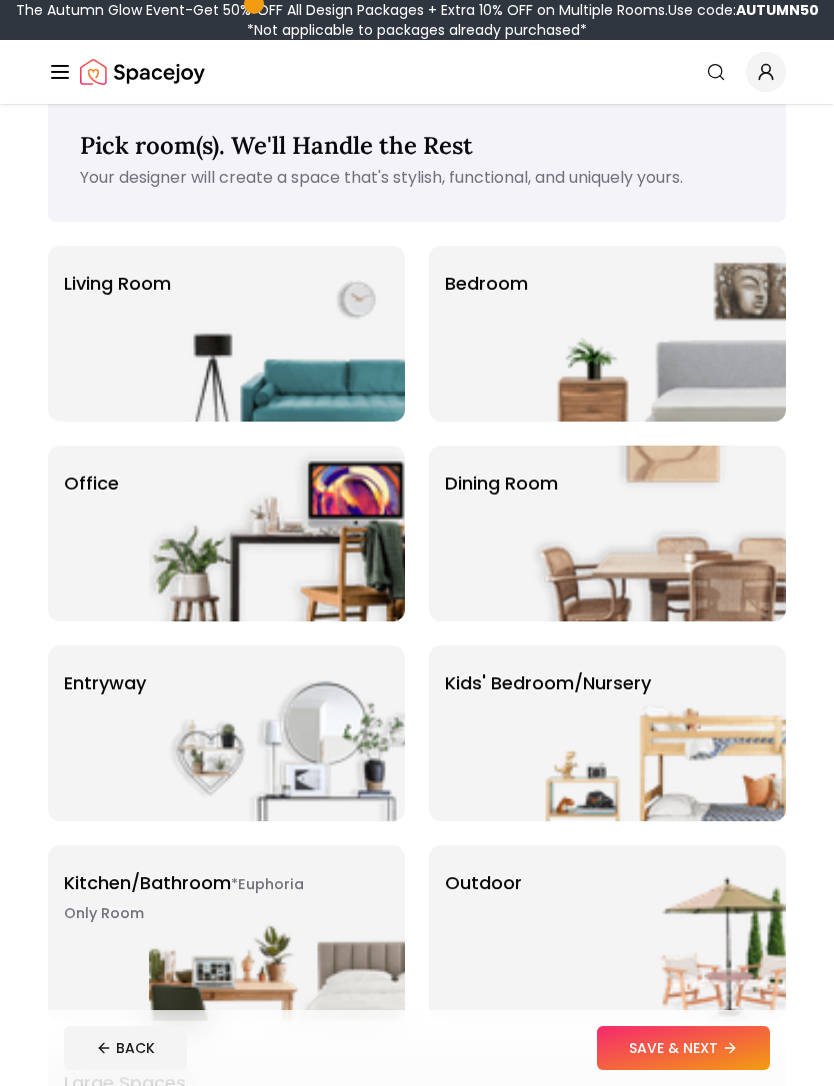
scroll to position [39, 0]
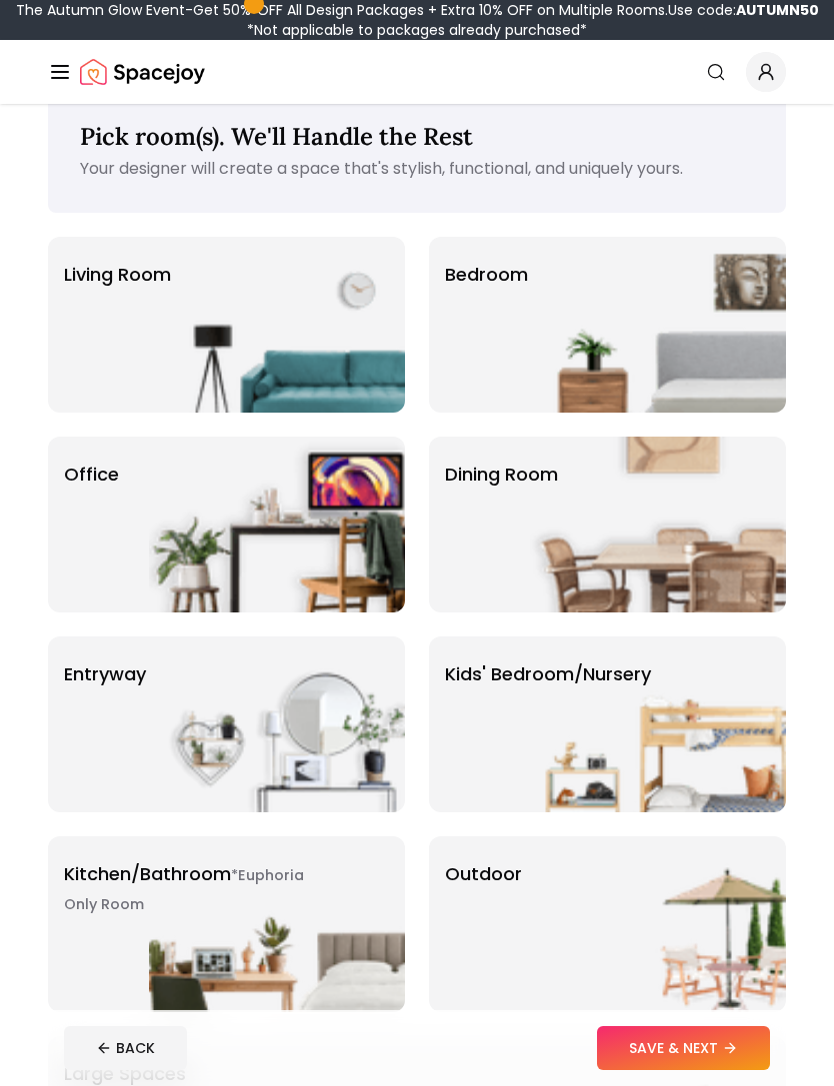
click at [150, 270] on img at bounding box center [277, 325] width 256 height 176
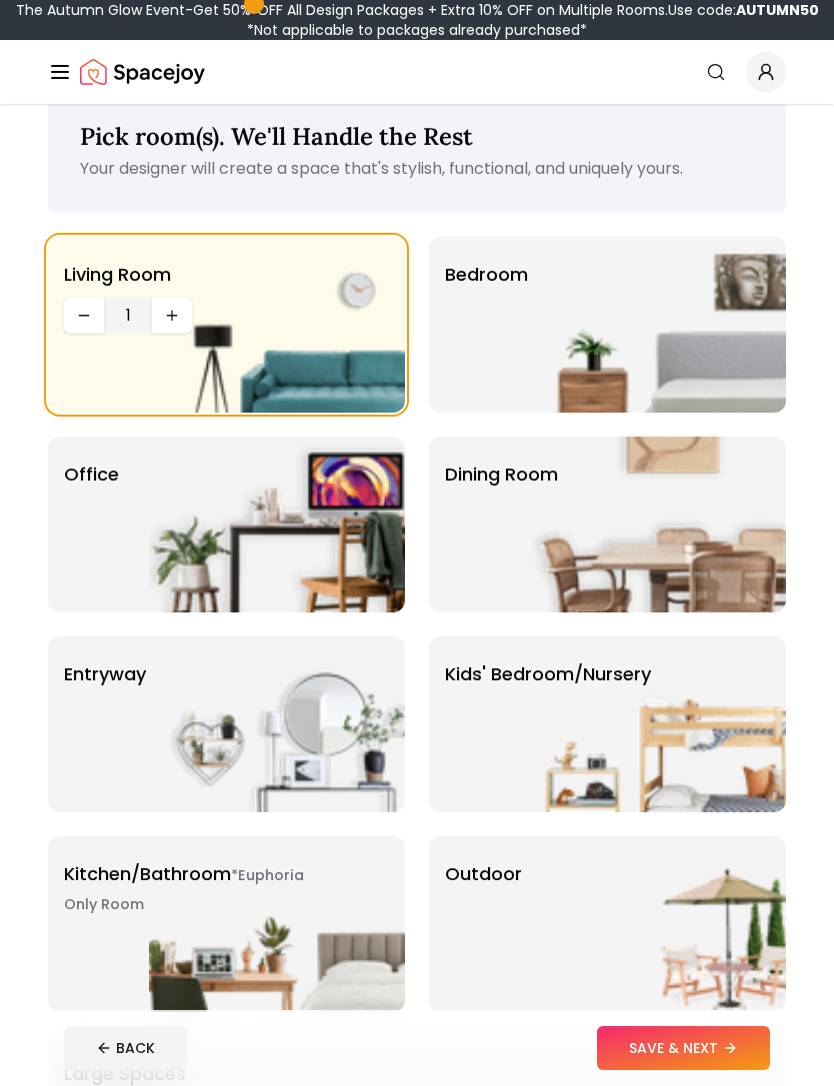
click at [655, 535] on img at bounding box center [658, 525] width 256 height 176
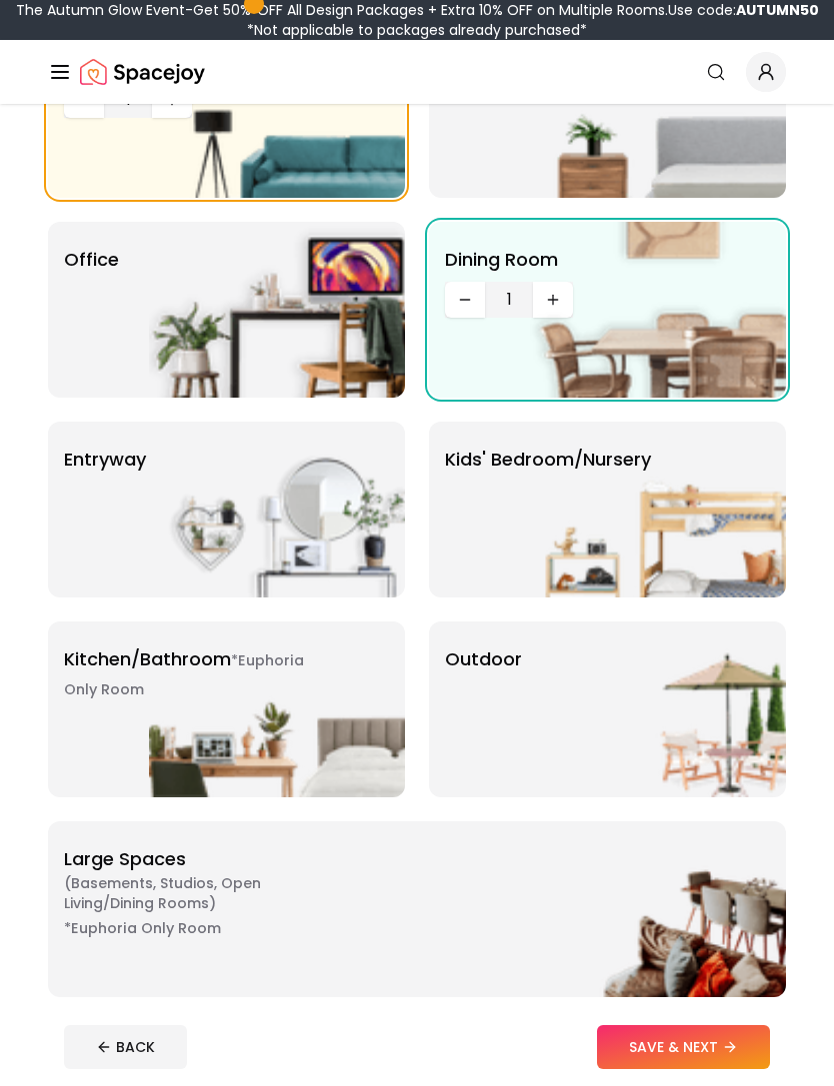
scroll to position [254, 0]
click at [305, 628] on img at bounding box center [277, 710] width 256 height 176
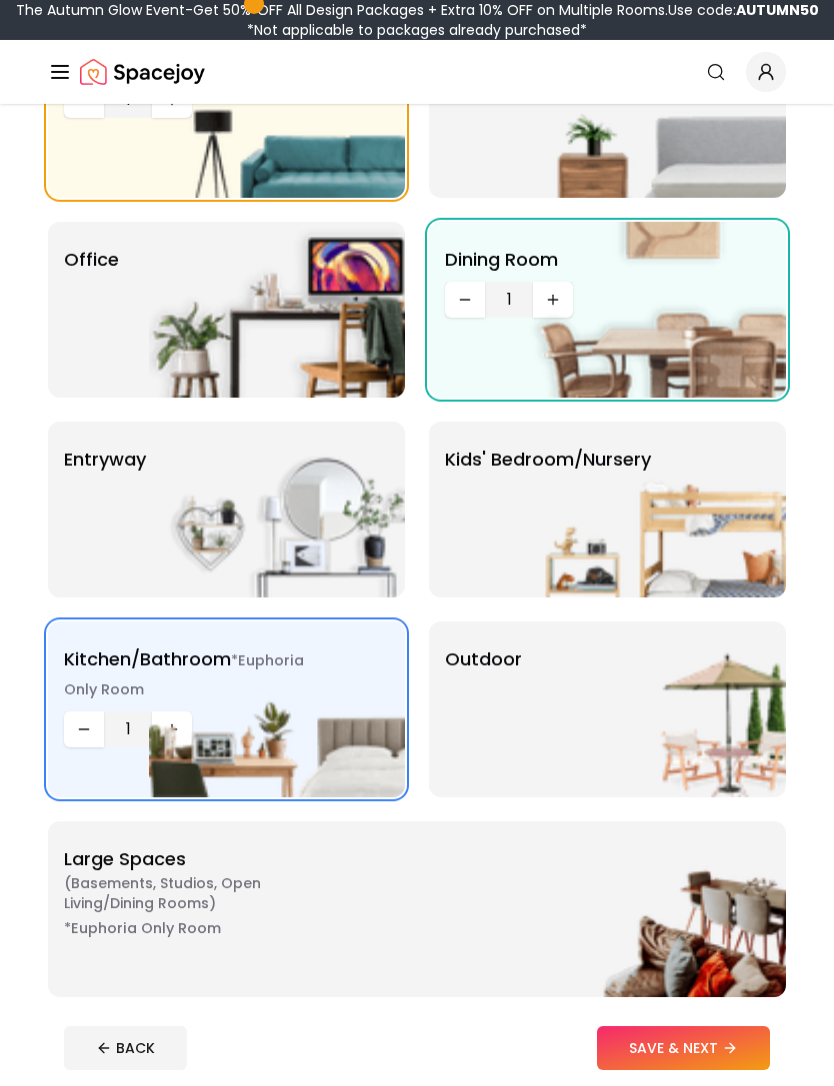
click at [543, 685] on img at bounding box center [658, 710] width 256 height 176
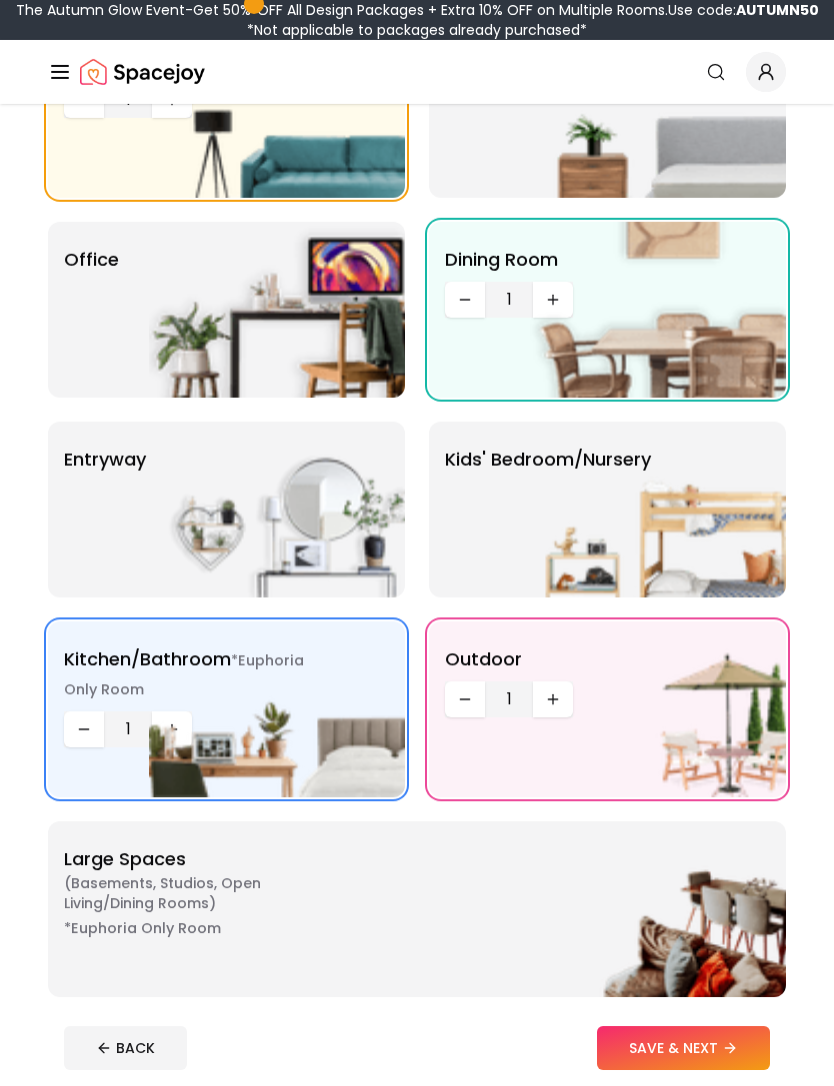
click at [308, 513] on img at bounding box center [277, 510] width 256 height 176
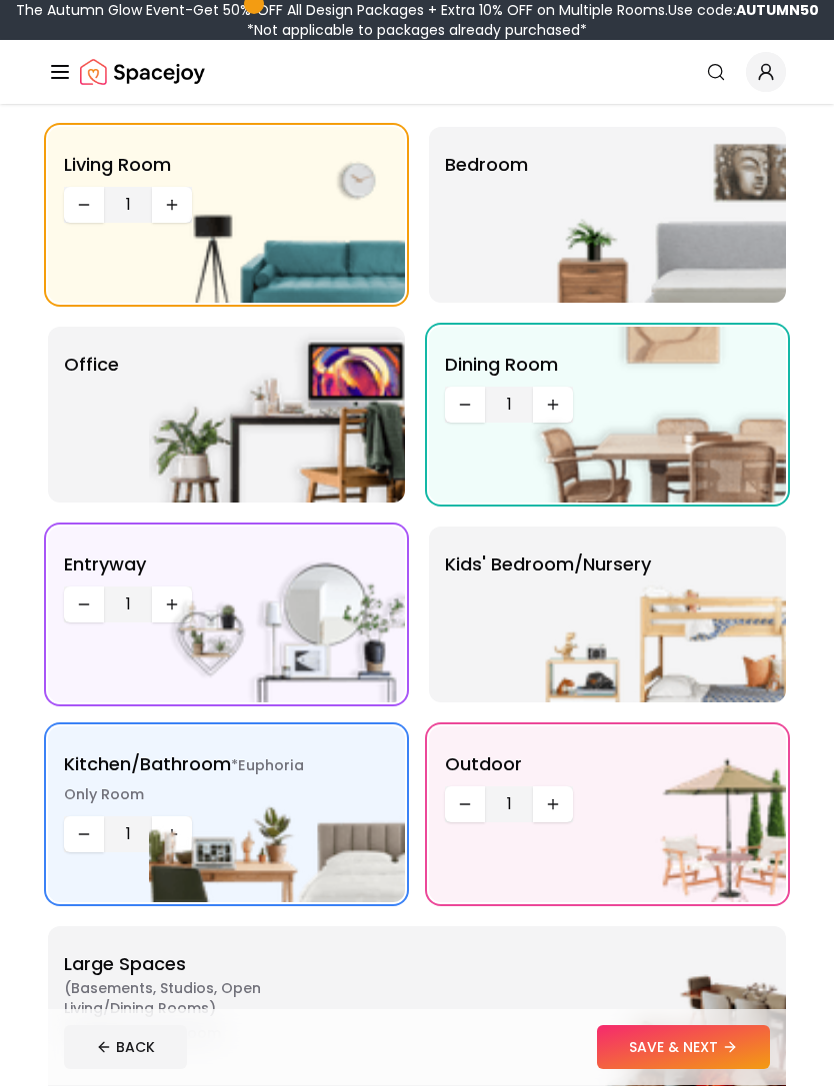
scroll to position [84, 0]
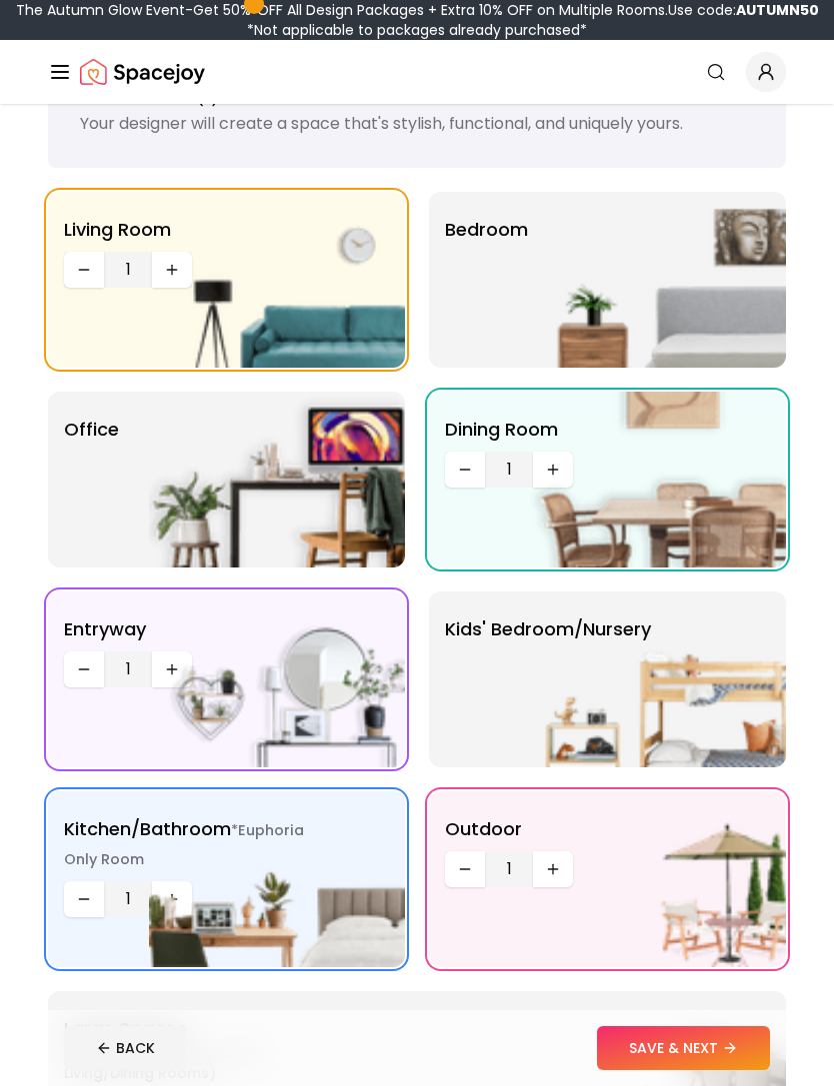
click at [575, 292] on img at bounding box center [658, 280] width 256 height 176
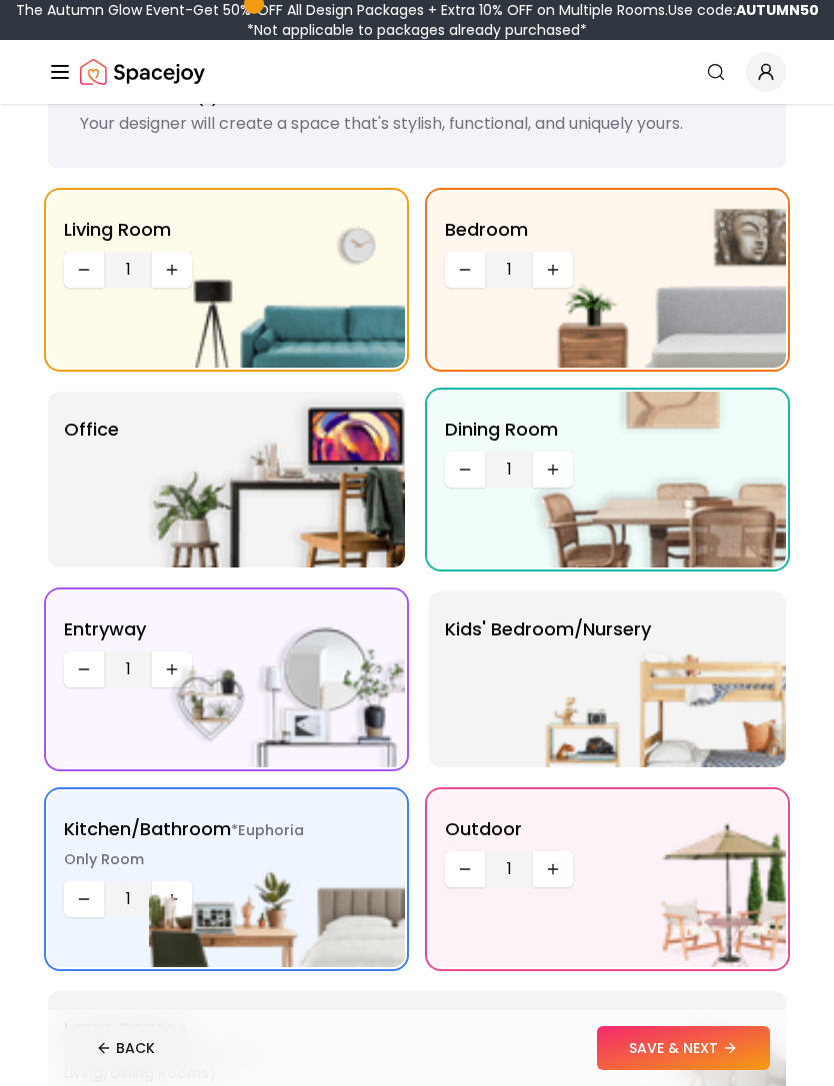
click at [733, 739] on img at bounding box center [658, 680] width 256 height 176
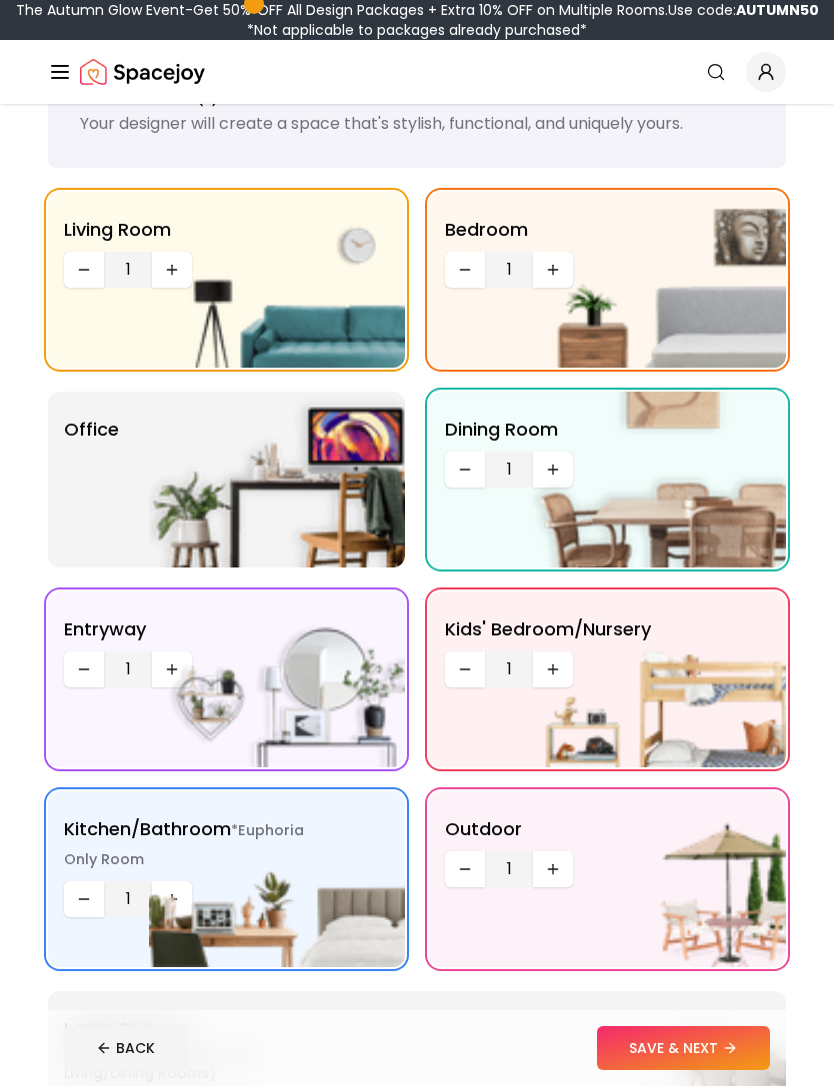
click at [223, 507] on img at bounding box center [277, 480] width 256 height 176
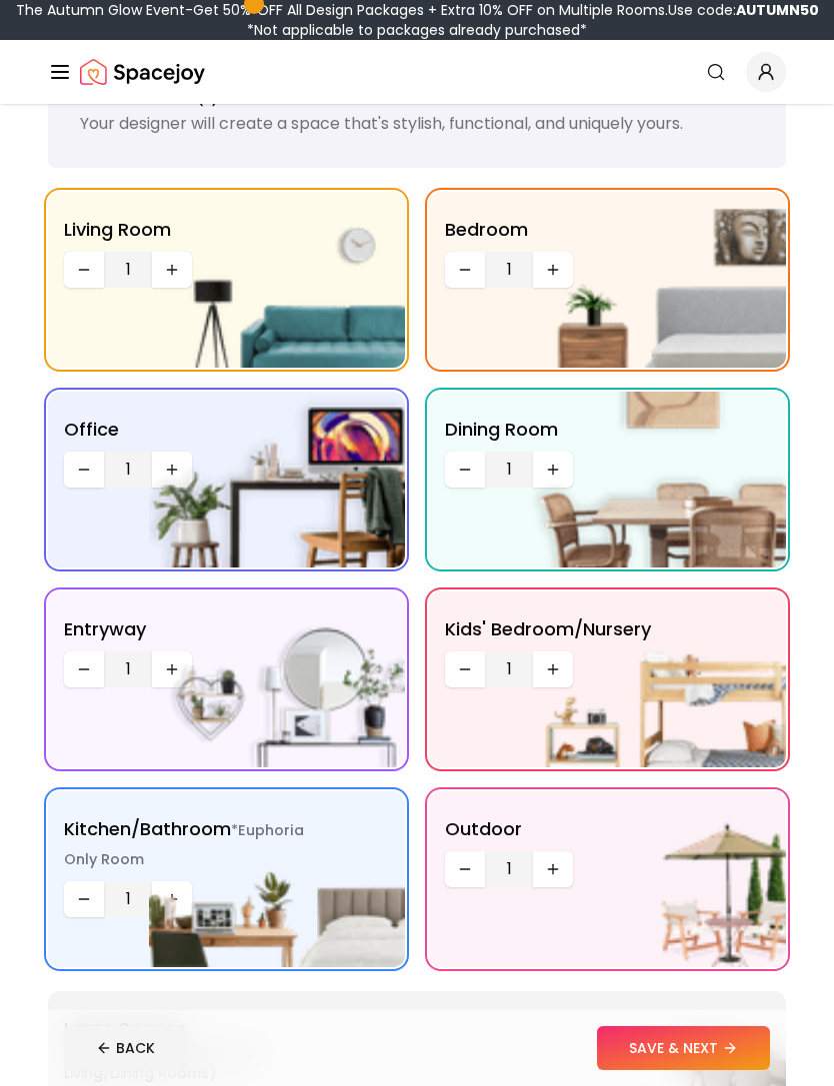
click at [733, 1048] on icon at bounding box center [729, 1048] width 9 height 0
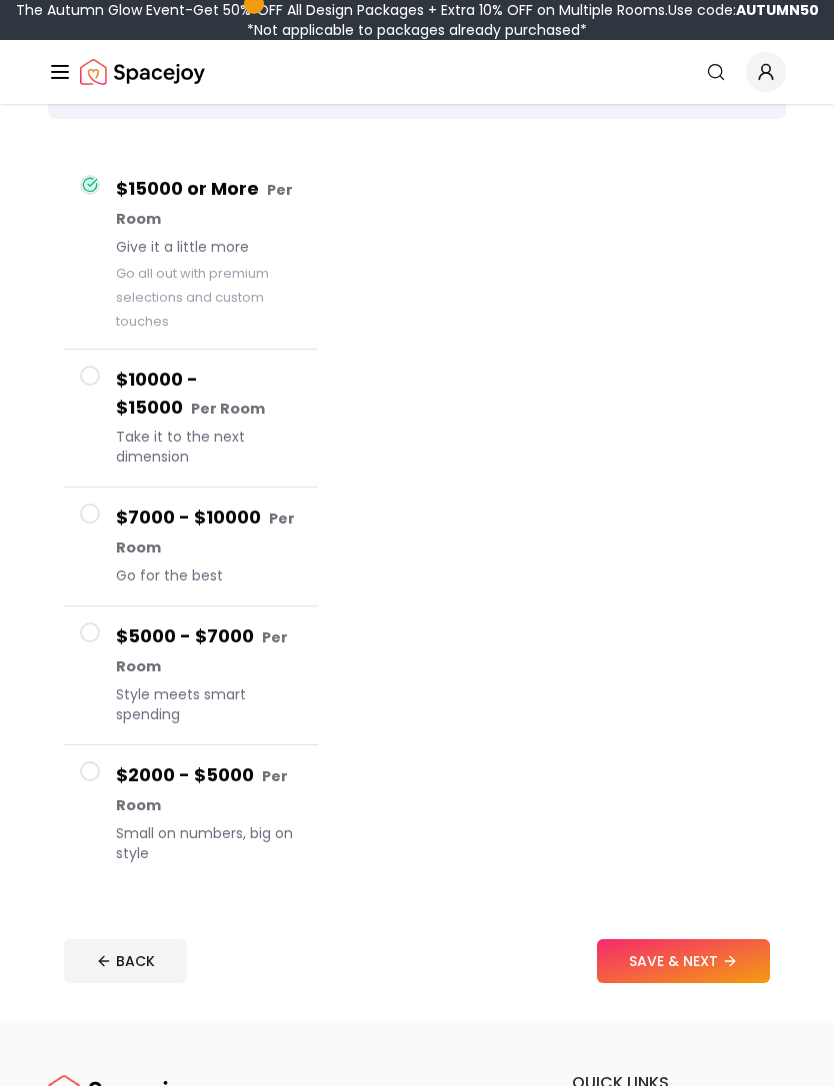
scroll to position [156, 0]
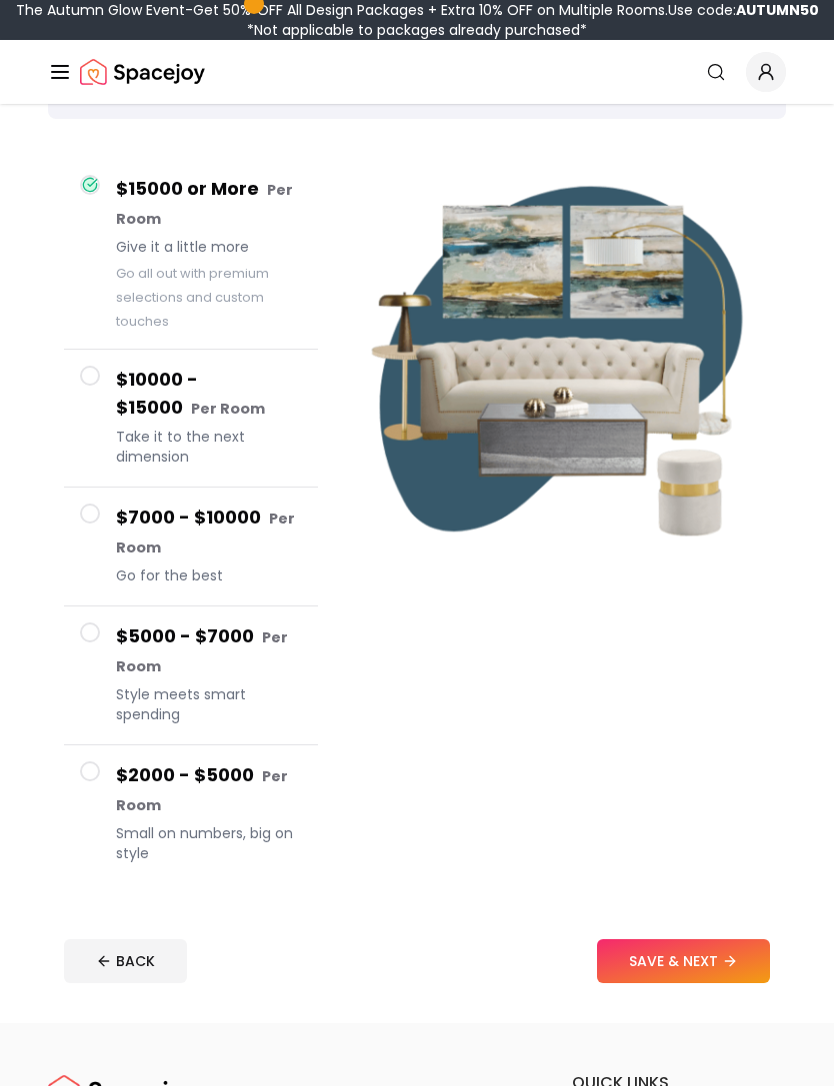
click at [143, 958] on button "BACK" at bounding box center [125, 962] width 123 height 44
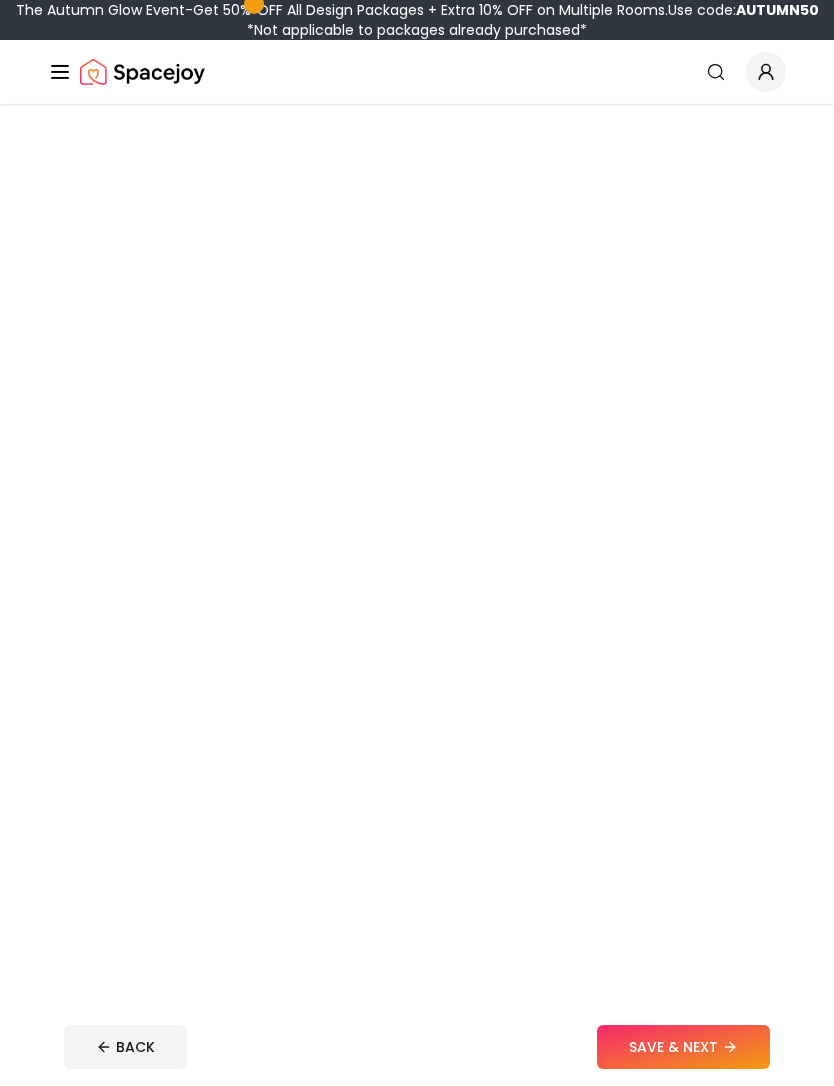
scroll to position [84, 0]
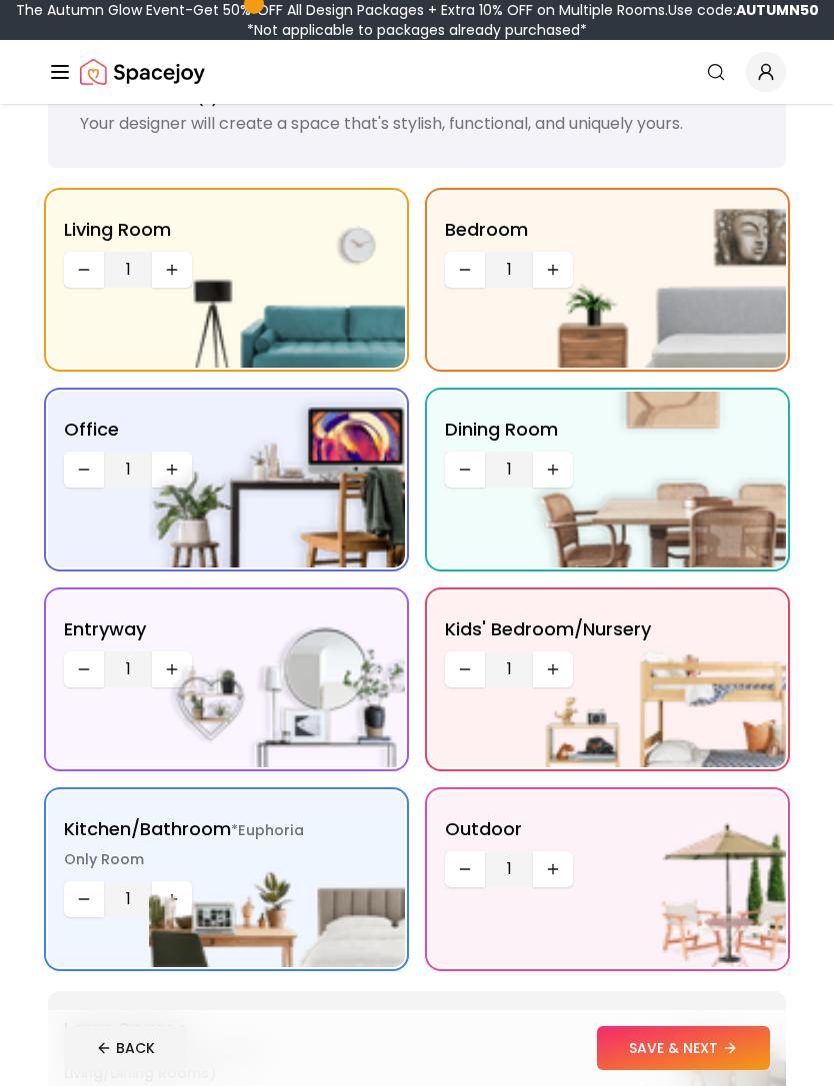
click at [151, 1070] on button "BACK" at bounding box center [125, 1048] width 123 height 44
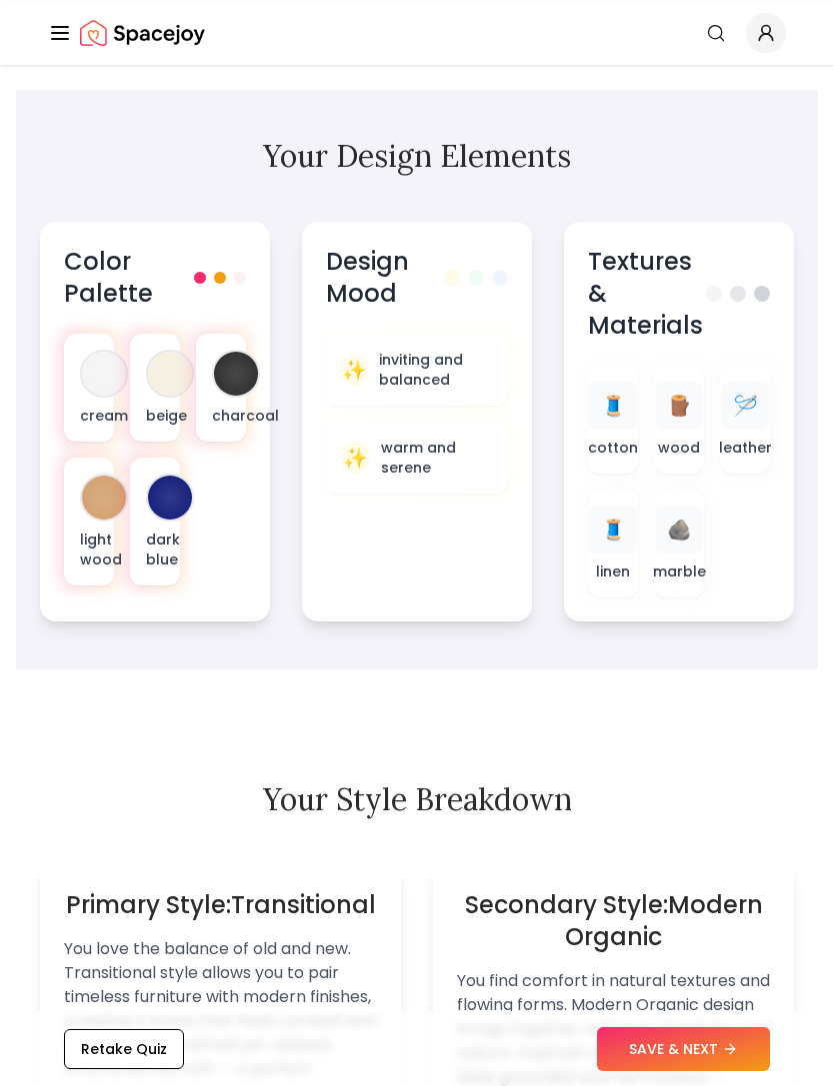
scroll to position [911, 0]
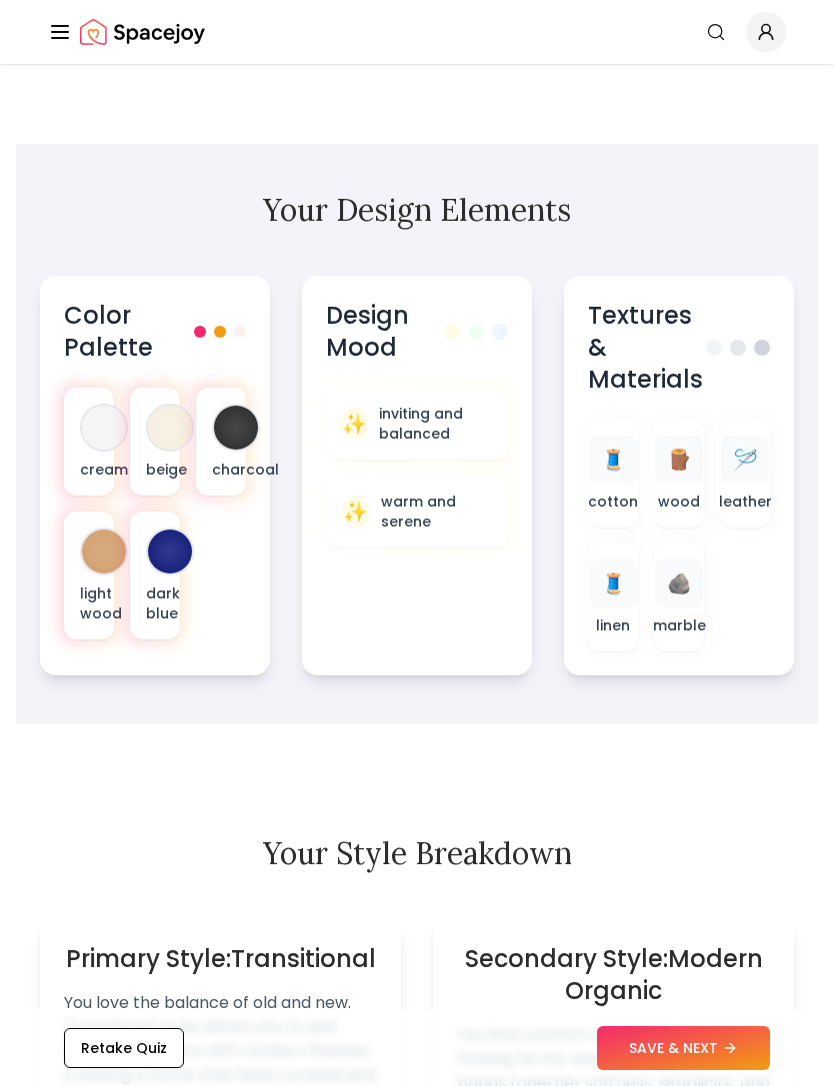
click at [122, 328] on h3 "Color Palette" at bounding box center [129, 332] width 130 height 64
click at [101, 310] on h3 "Color Palette" at bounding box center [129, 332] width 130 height 64
click at [133, 421] on div "beige" at bounding box center [155, 442] width 50 height 108
click at [109, 164] on section "Your Design Elements Color Palette cream beige charcoal light wood dark blue De…" at bounding box center [417, 434] width 802 height 580
click at [95, 426] on div at bounding box center [104, 428] width 44 height 44
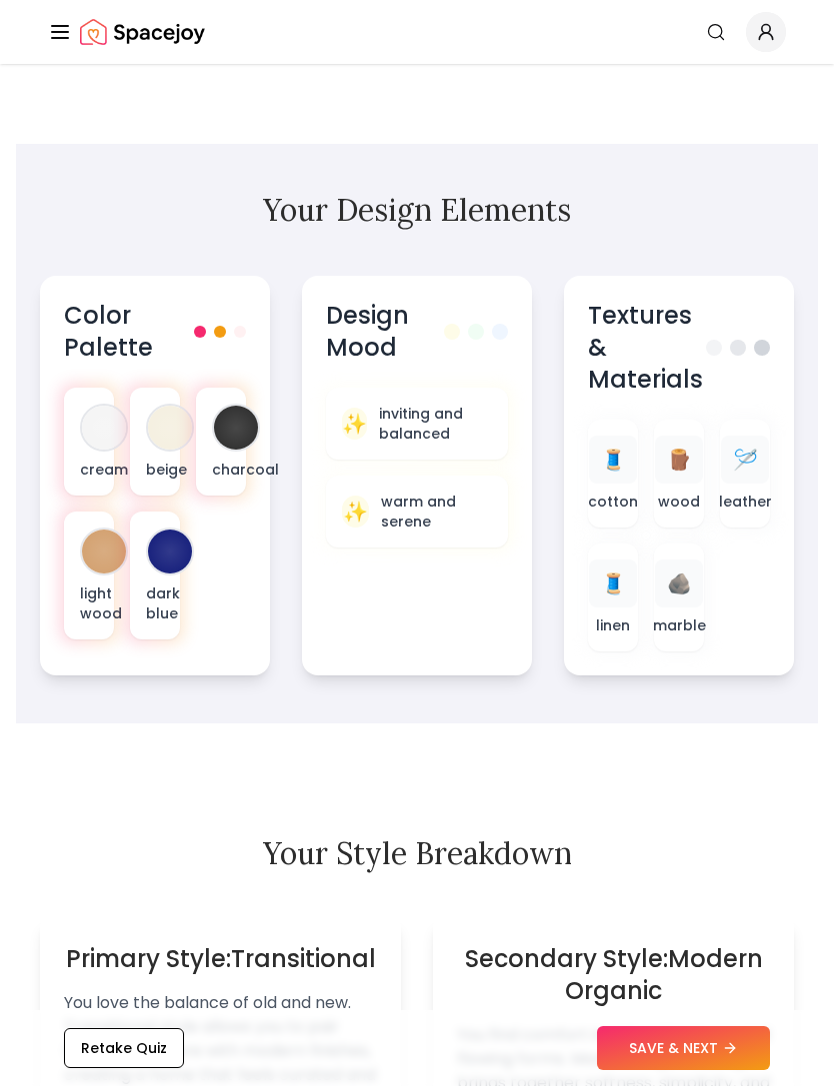
click at [154, 416] on div at bounding box center [170, 428] width 44 height 44
click at [70, 171] on section "Your Design Elements Color Palette cream beige charcoal light wood dark blue De…" at bounding box center [417, 434] width 802 height 580
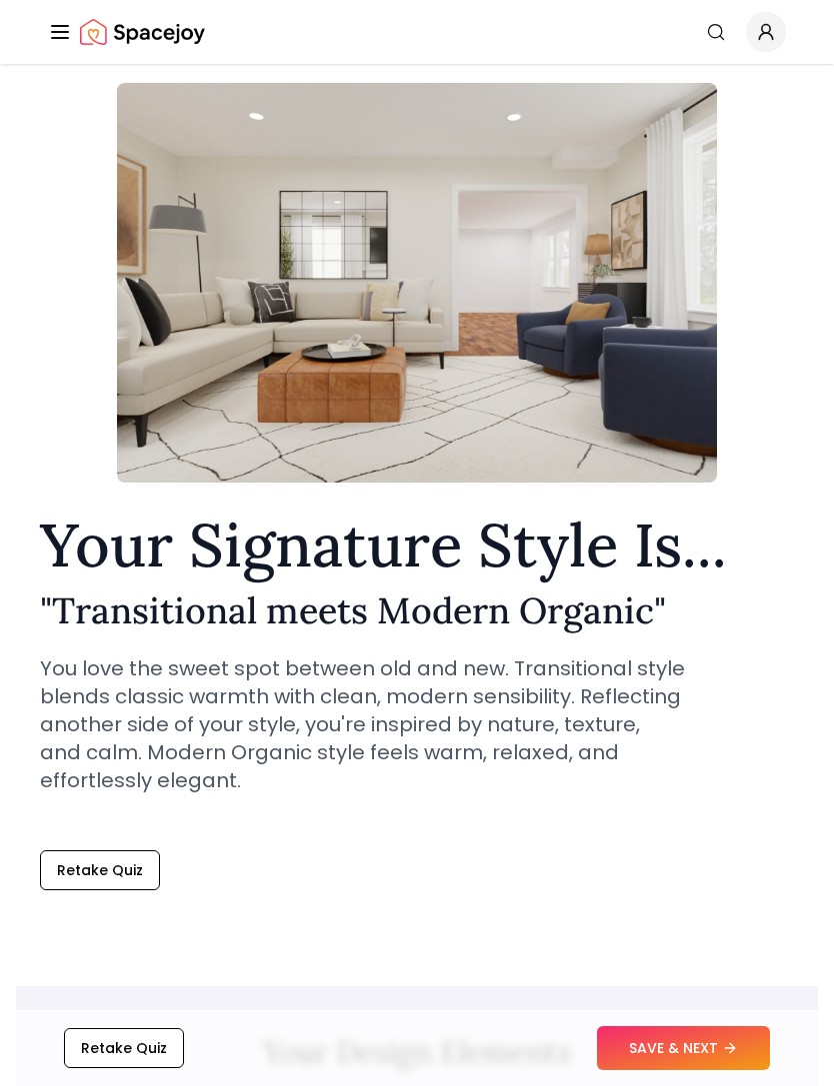
scroll to position [0, 0]
